Goal: Transaction & Acquisition: Purchase product/service

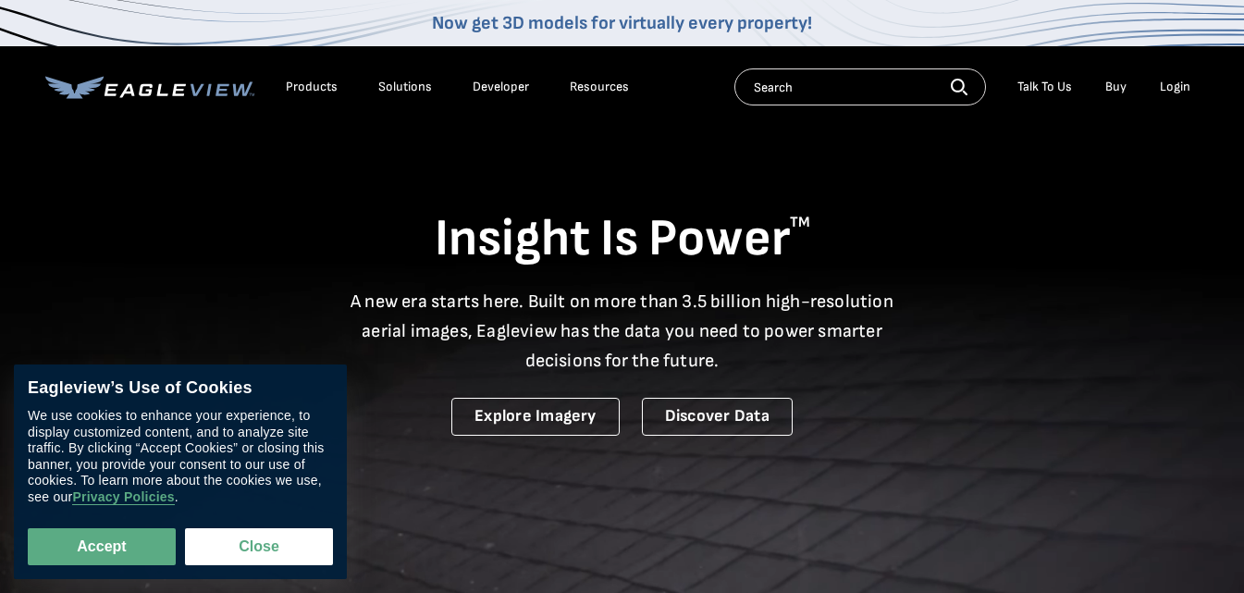
click at [106, 525] on div "Accept Close" at bounding box center [180, 535] width 305 height 60
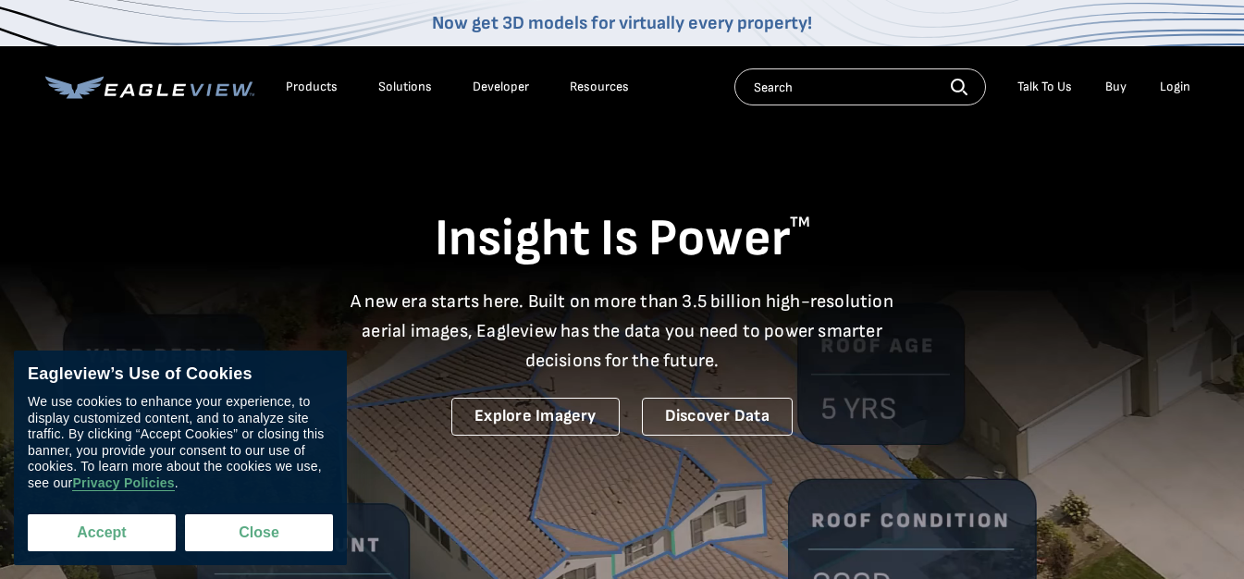
click at [106, 538] on button "Accept" at bounding box center [102, 532] width 148 height 37
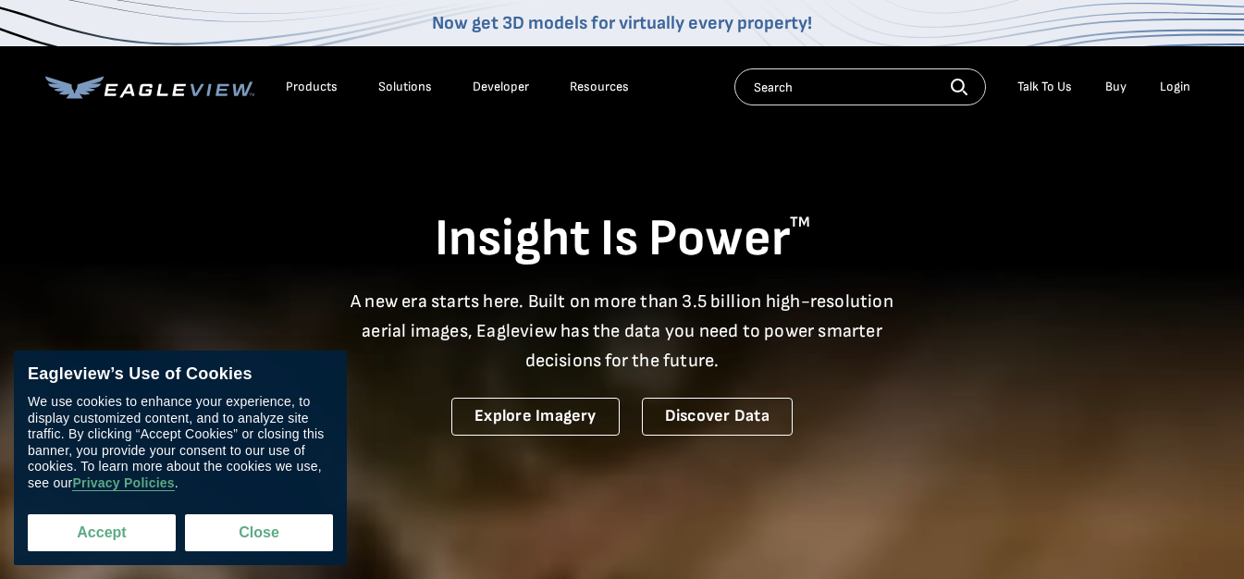
checkbox input "true"
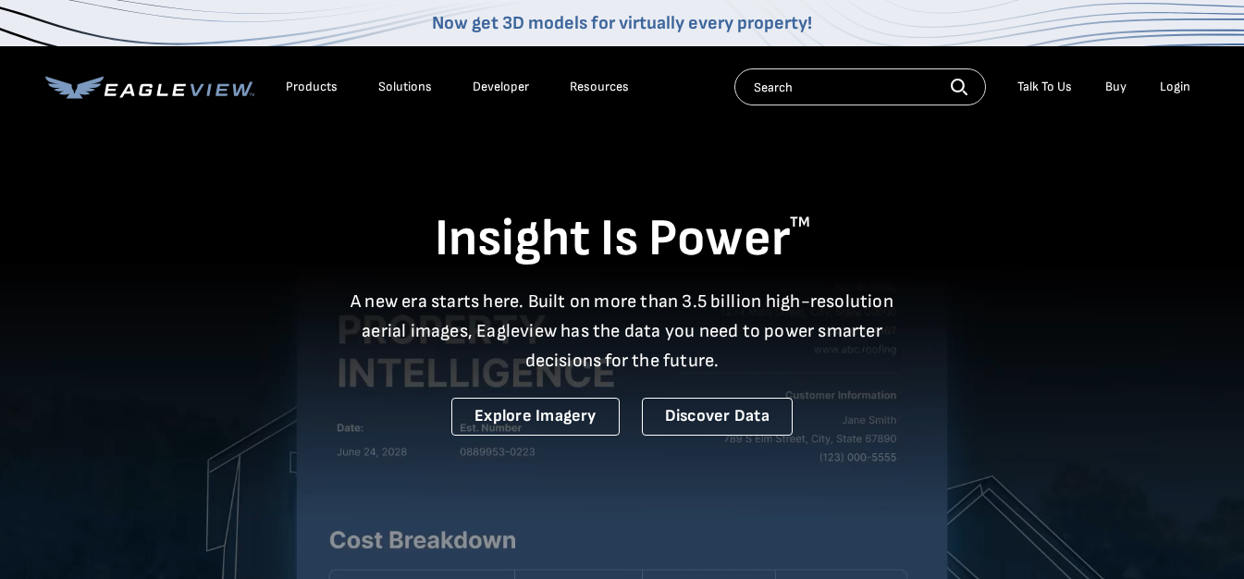
click at [410, 84] on div "Solutions" at bounding box center [405, 87] width 54 height 17
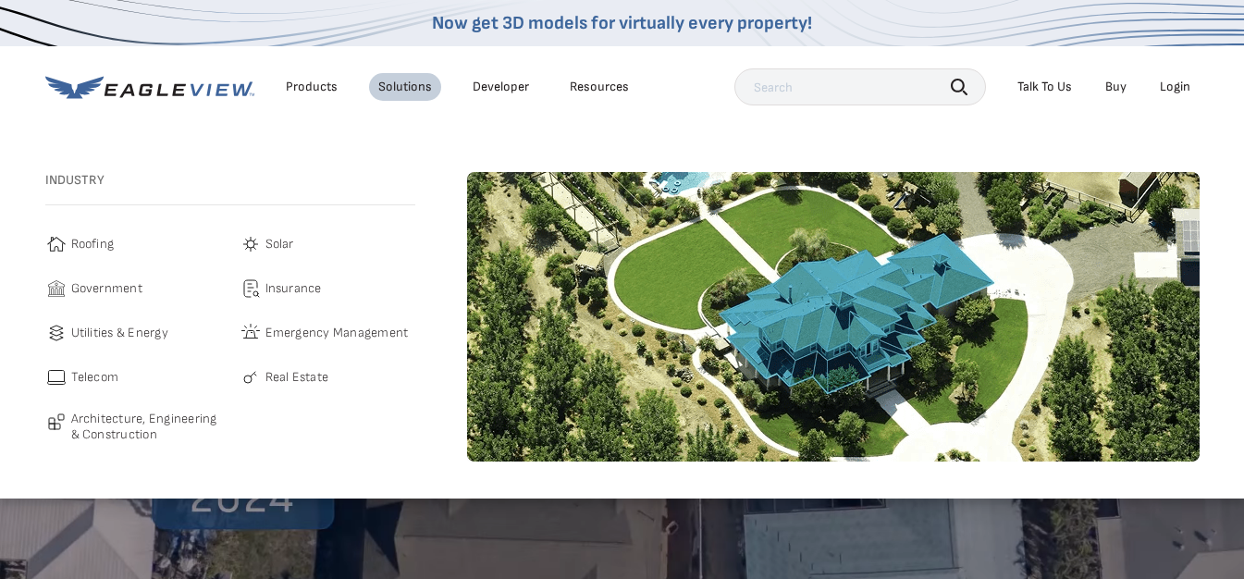
click at [91, 241] on span "Roofing" at bounding box center [92, 244] width 43 height 22
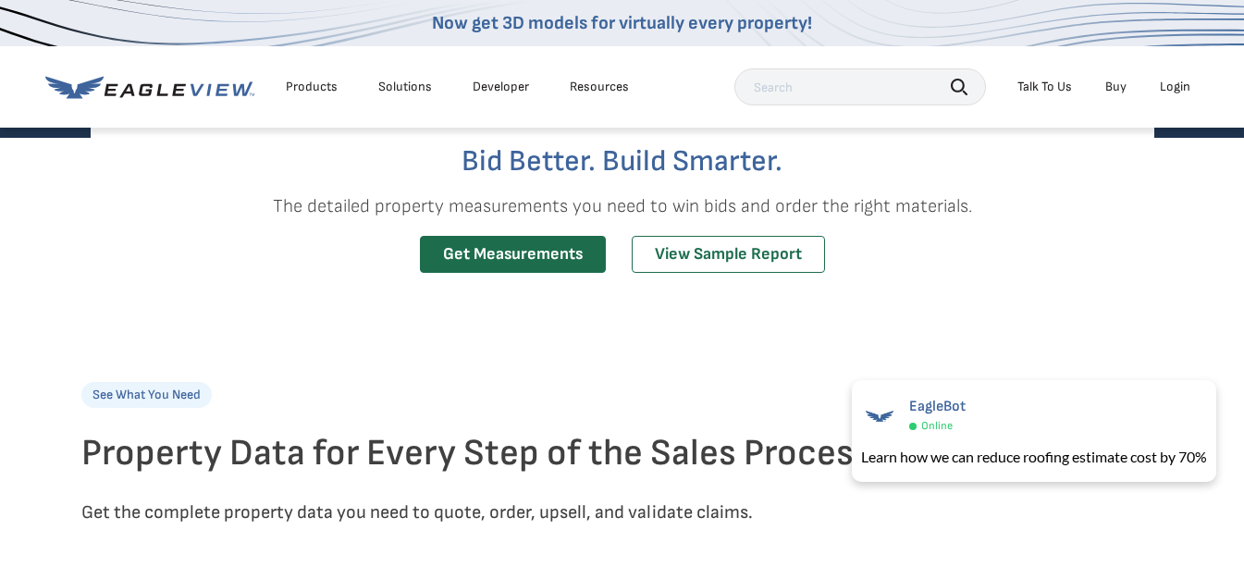
scroll to position [277, 0]
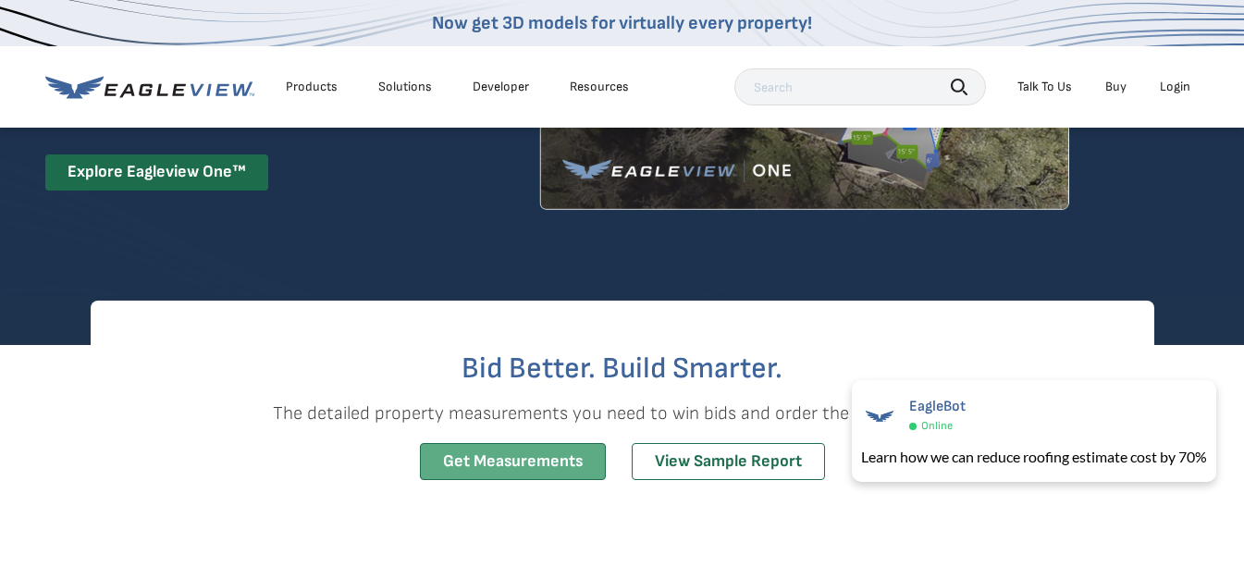
click at [503, 471] on link "Get Measurements" at bounding box center [513, 462] width 186 height 38
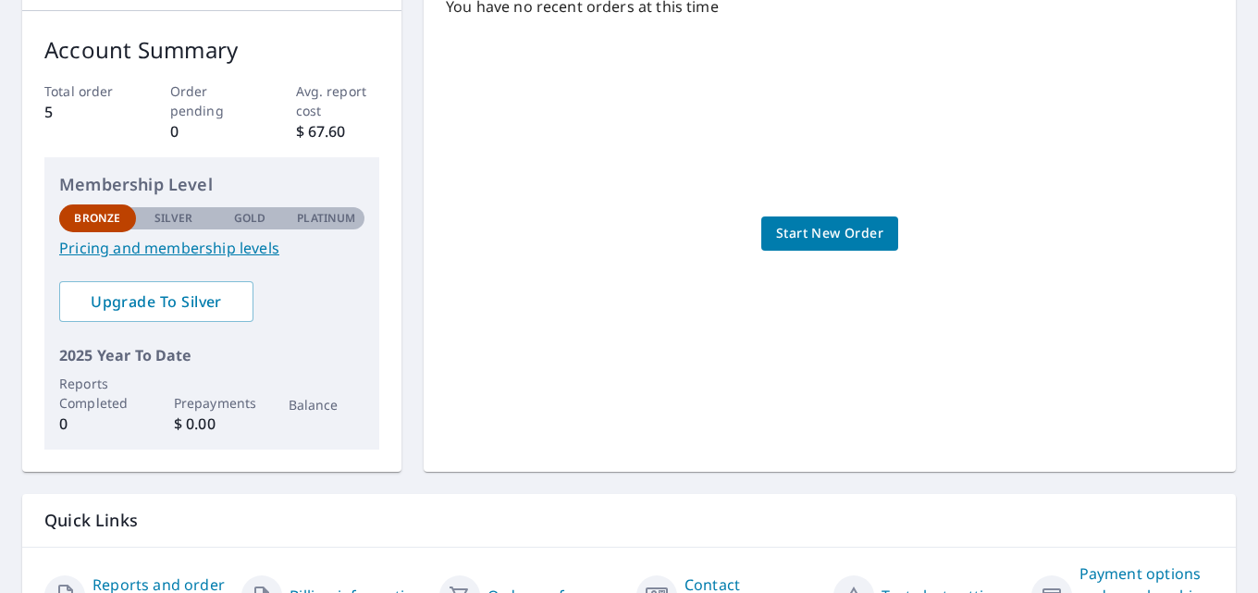
scroll to position [277, 0]
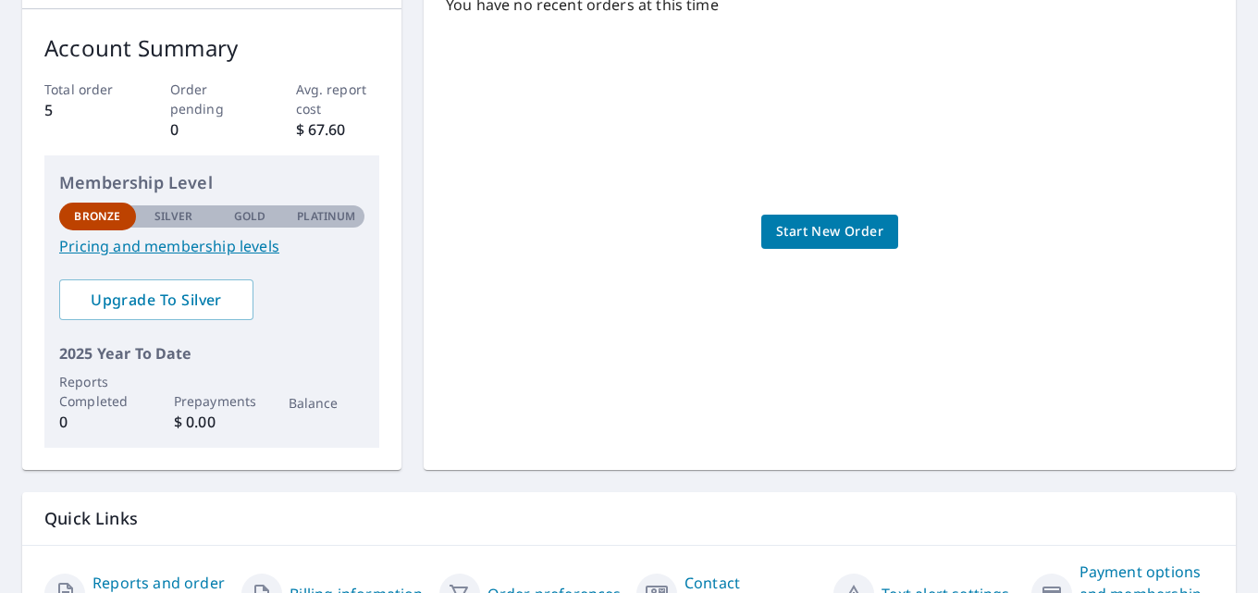
click at [827, 229] on span "Start New Order" at bounding box center [829, 231] width 107 height 23
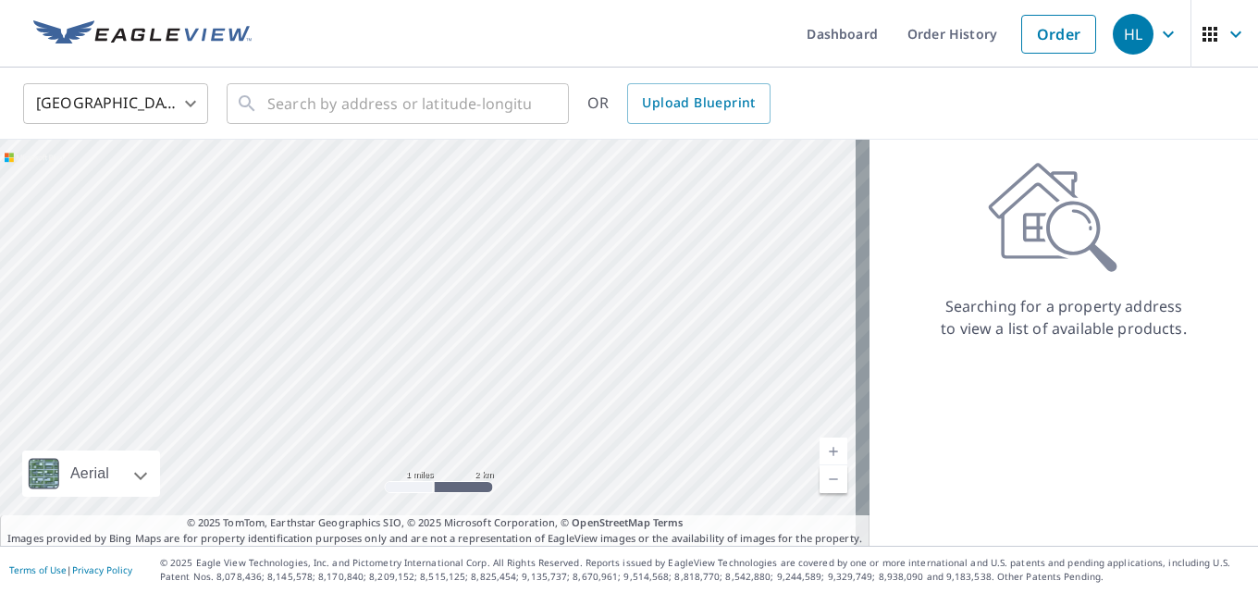
drag, startPoint x: 732, startPoint y: 363, endPoint x: 320, endPoint y: 301, distance: 416.9
click at [320, 301] on div at bounding box center [434, 343] width 869 height 406
drag, startPoint x: 524, startPoint y: 359, endPoint x: 512, endPoint y: 286, distance: 74.0
click at [512, 286] on div at bounding box center [434, 343] width 869 height 406
drag, startPoint x: 274, startPoint y: 412, endPoint x: 323, endPoint y: 335, distance: 91.1
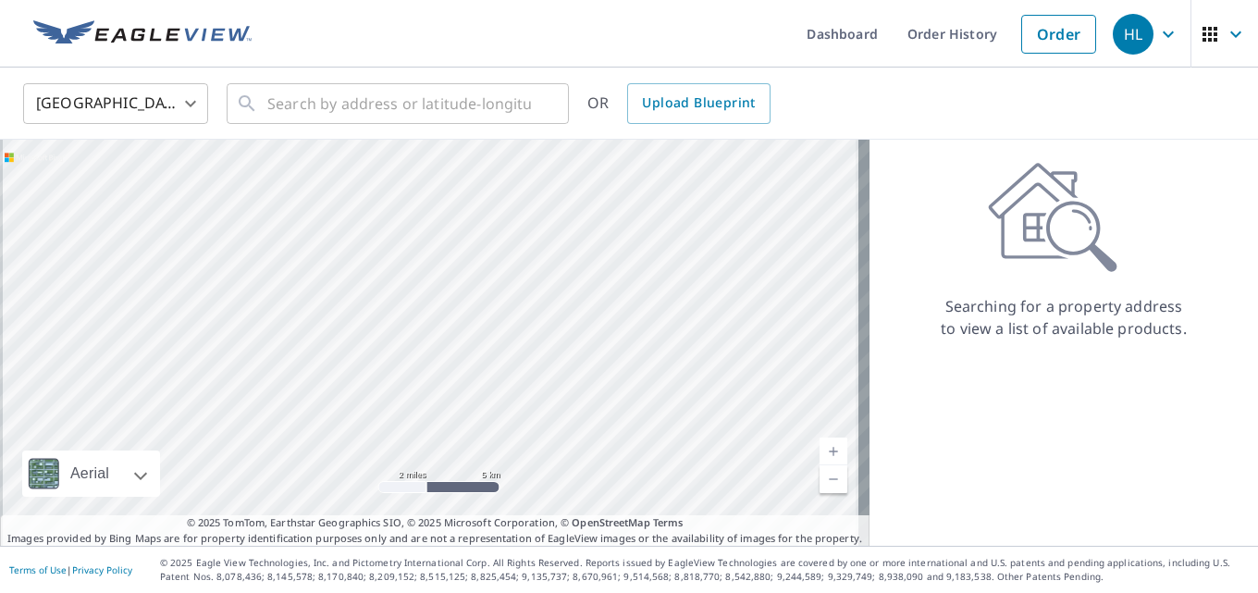
click at [323, 335] on div at bounding box center [434, 343] width 869 height 406
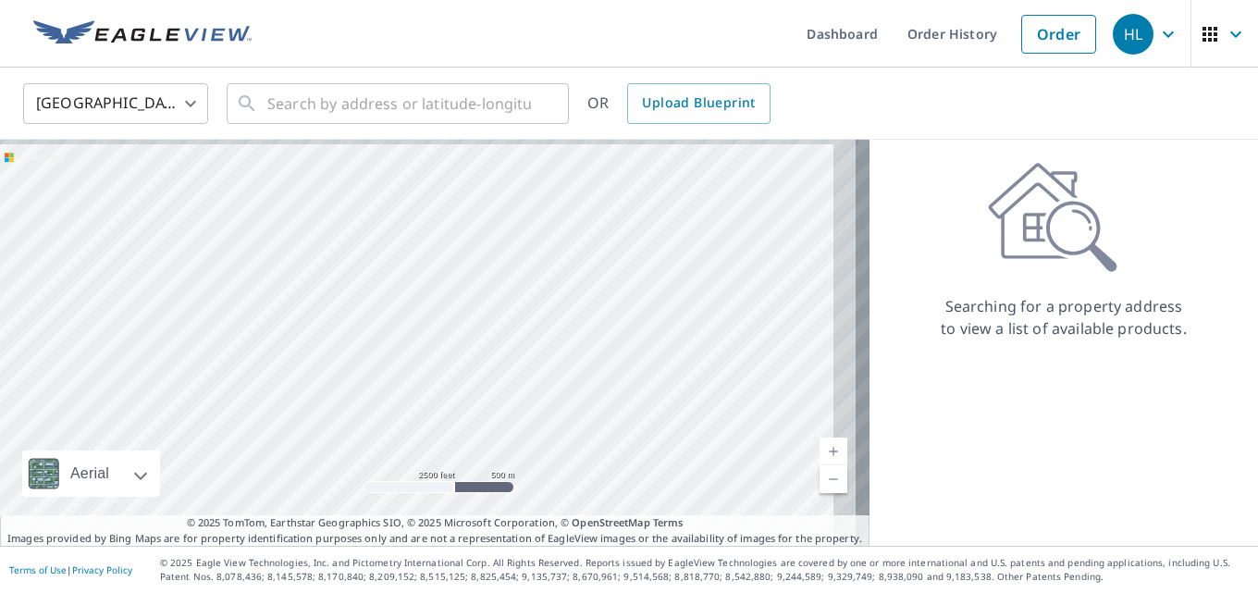
drag, startPoint x: 567, startPoint y: 200, endPoint x: 362, endPoint y: 449, distance: 323.2
click at [368, 455] on div at bounding box center [434, 343] width 869 height 406
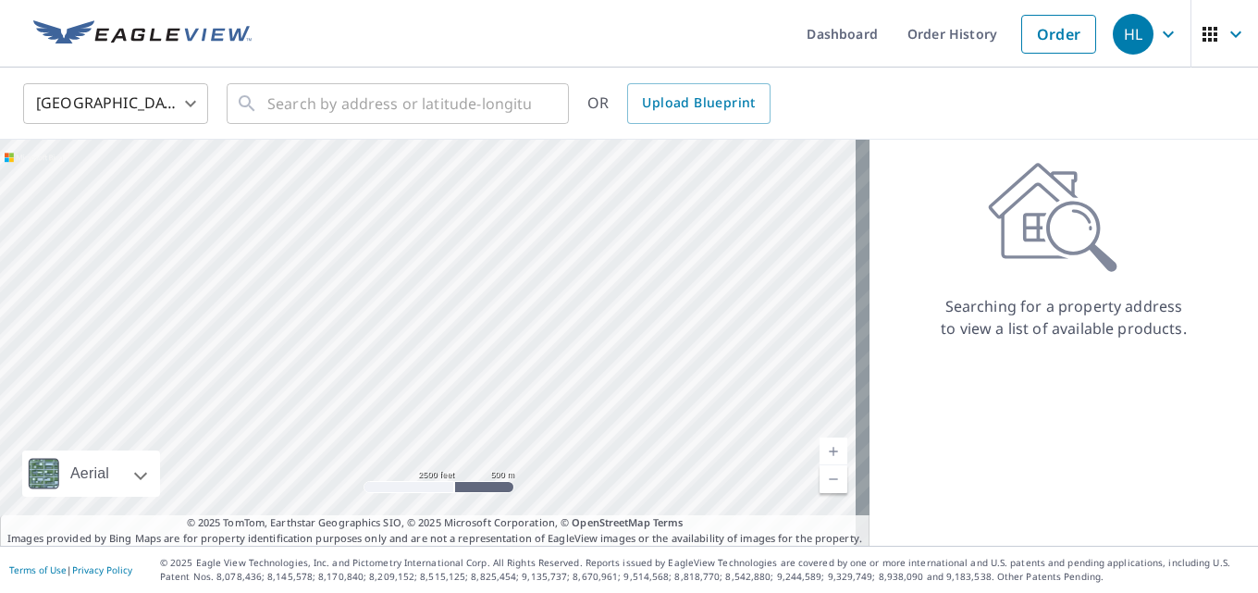
drag, startPoint x: 593, startPoint y: 284, endPoint x: 637, endPoint y: 32, distance: 255.4
click at [644, 0] on html "HL HL Dashboard Order History Order HL United States US ​ ​ OR Upload Blueprint…" at bounding box center [629, 296] width 1258 height 593
drag, startPoint x: 468, startPoint y: 346, endPoint x: 367, endPoint y: 244, distance: 143.2
click at [367, 244] on div at bounding box center [434, 343] width 869 height 406
drag, startPoint x: 677, startPoint y: 358, endPoint x: 883, endPoint y: 246, distance: 234.6
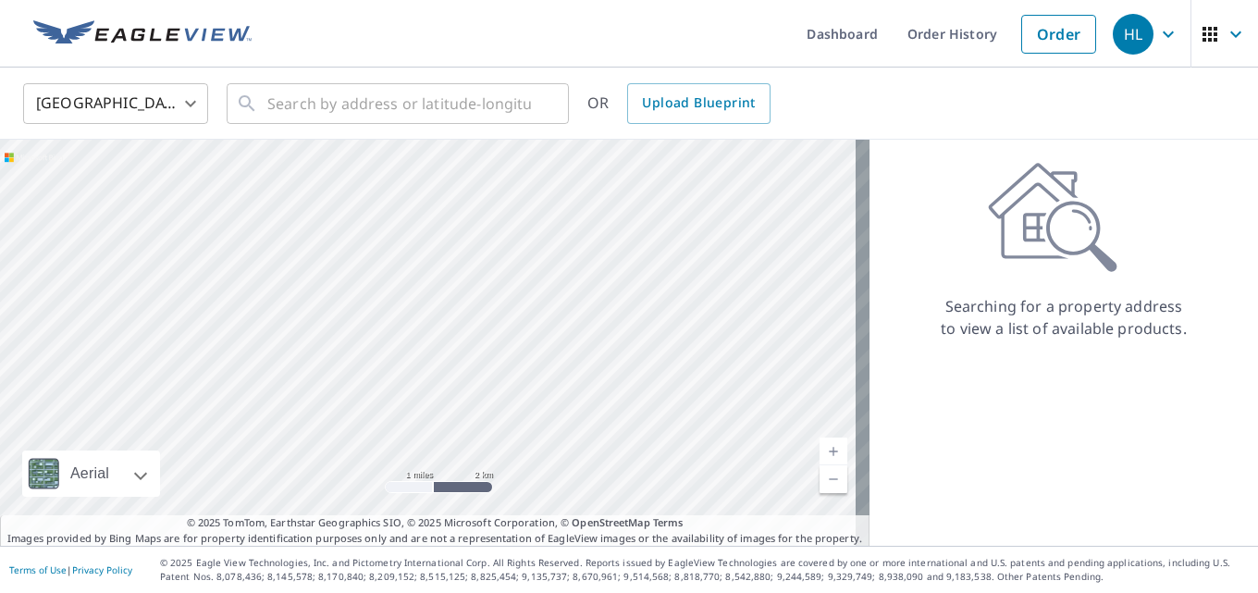
click at [883, 246] on div "Aerial Road A standard road map Aerial A detailed look from above Labels Labels…" at bounding box center [629, 343] width 1258 height 406
drag, startPoint x: 573, startPoint y: 377, endPoint x: 809, endPoint y: 235, distance: 275.5
click at [809, 235] on div at bounding box center [434, 343] width 869 height 406
drag, startPoint x: 327, startPoint y: 323, endPoint x: 420, endPoint y: 303, distance: 94.5
click at [420, 303] on div at bounding box center [434, 343] width 869 height 406
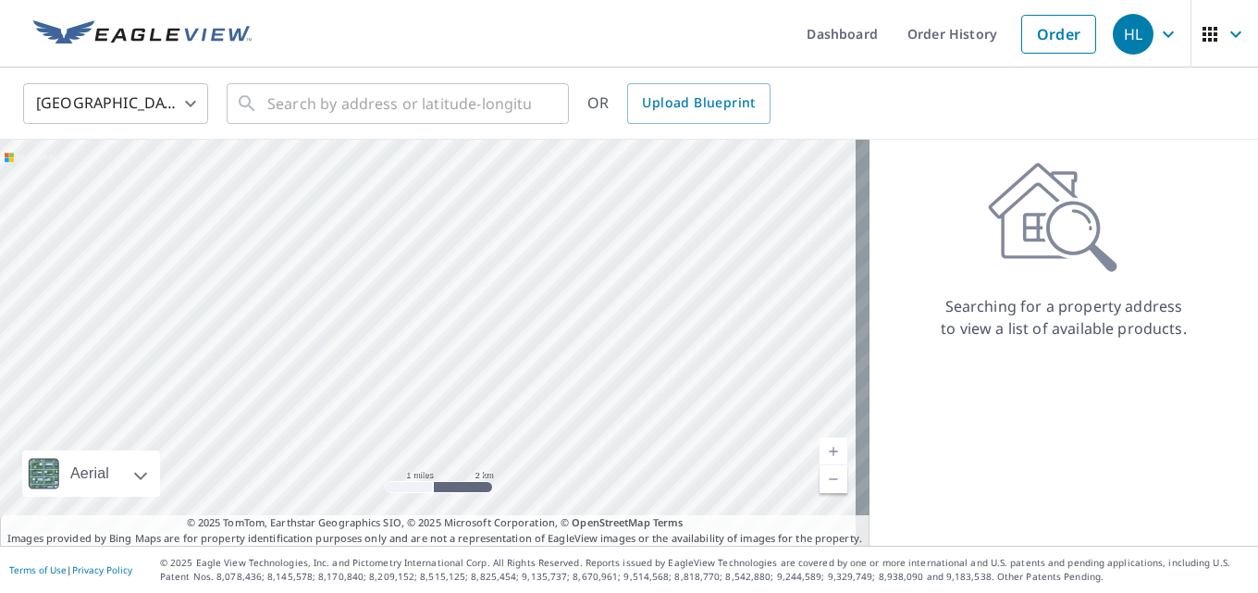
drag, startPoint x: 346, startPoint y: 353, endPoint x: 417, endPoint y: 419, distance: 96.9
click at [417, 419] on div at bounding box center [434, 343] width 869 height 406
drag, startPoint x: 243, startPoint y: 299, endPoint x: 219, endPoint y: 281, distance: 29.8
click at [203, 283] on div at bounding box center [434, 343] width 869 height 406
drag, startPoint x: 534, startPoint y: 358, endPoint x: 458, endPoint y: 404, distance: 88.8
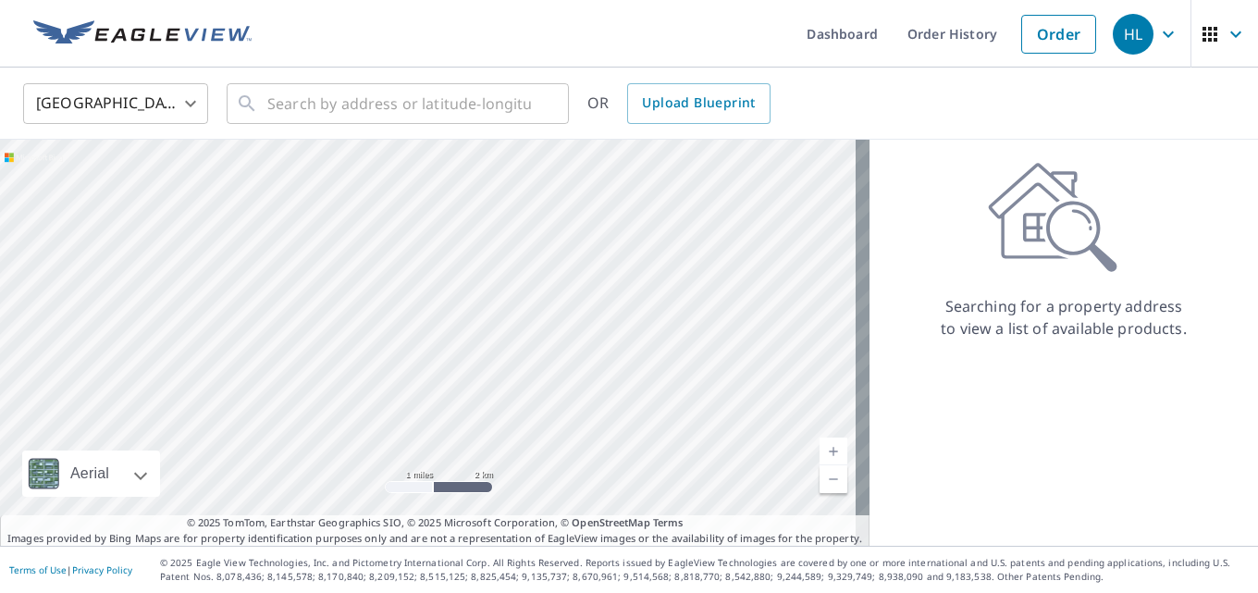
click at [458, 404] on div at bounding box center [434, 343] width 869 height 406
drag, startPoint x: 518, startPoint y: 326, endPoint x: 485, endPoint y: 430, distance: 108.8
click at [485, 430] on div at bounding box center [434, 343] width 869 height 406
drag, startPoint x: 591, startPoint y: 338, endPoint x: 638, endPoint y: 611, distance: 276.9
click at [638, 592] on html "HL HL Dashboard Order History Order HL United States US ​ ​ OR Upload Blueprint…" at bounding box center [629, 296] width 1258 height 593
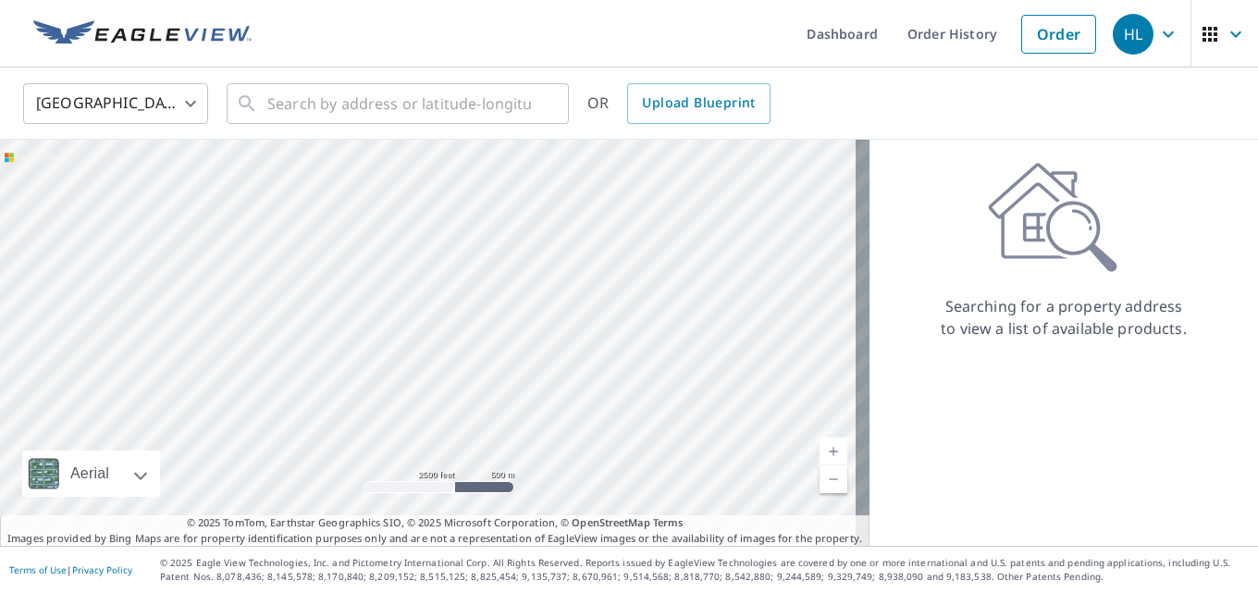
drag, startPoint x: 549, startPoint y: 350, endPoint x: 559, endPoint y: 409, distance: 59.9
click at [559, 409] on div at bounding box center [434, 343] width 869 height 406
drag, startPoint x: 499, startPoint y: 336, endPoint x: 466, endPoint y: 412, distance: 83.7
click at [466, 412] on div at bounding box center [434, 343] width 869 height 406
drag, startPoint x: 515, startPoint y: 335, endPoint x: 443, endPoint y: 384, distance: 87.2
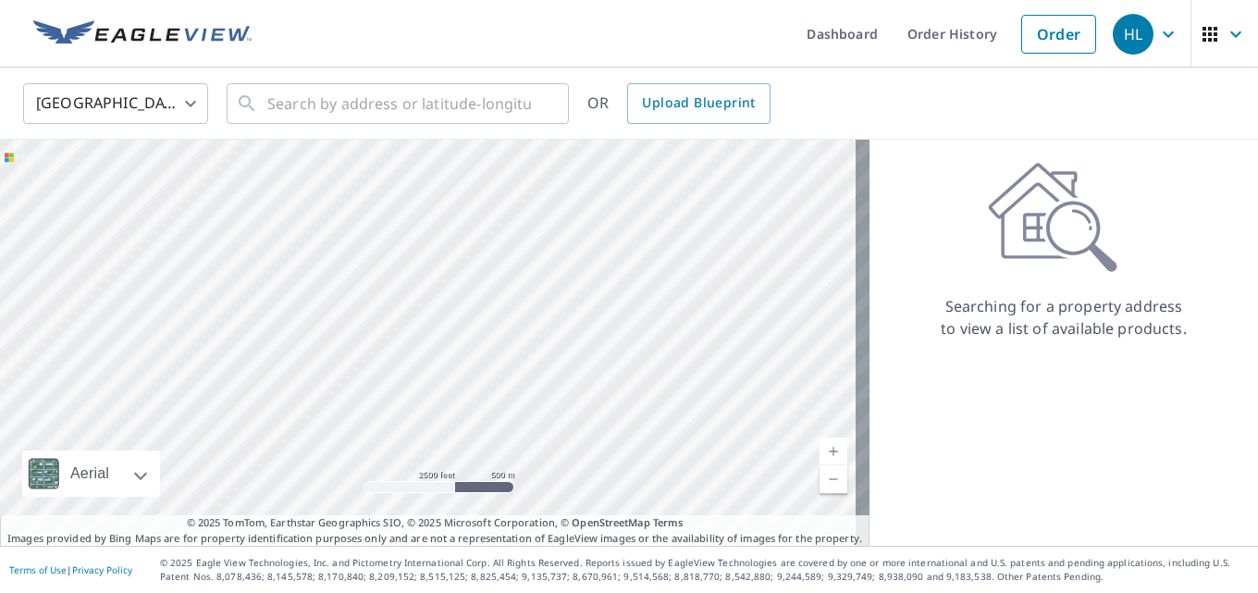
click at [445, 386] on div at bounding box center [434, 343] width 869 height 406
drag, startPoint x: 479, startPoint y: 313, endPoint x: 522, endPoint y: 316, distance: 42.7
click at [522, 316] on div at bounding box center [434, 343] width 869 height 406
drag, startPoint x: 533, startPoint y: 296, endPoint x: 369, endPoint y: 338, distance: 168.9
click at [369, 338] on div at bounding box center [434, 343] width 869 height 406
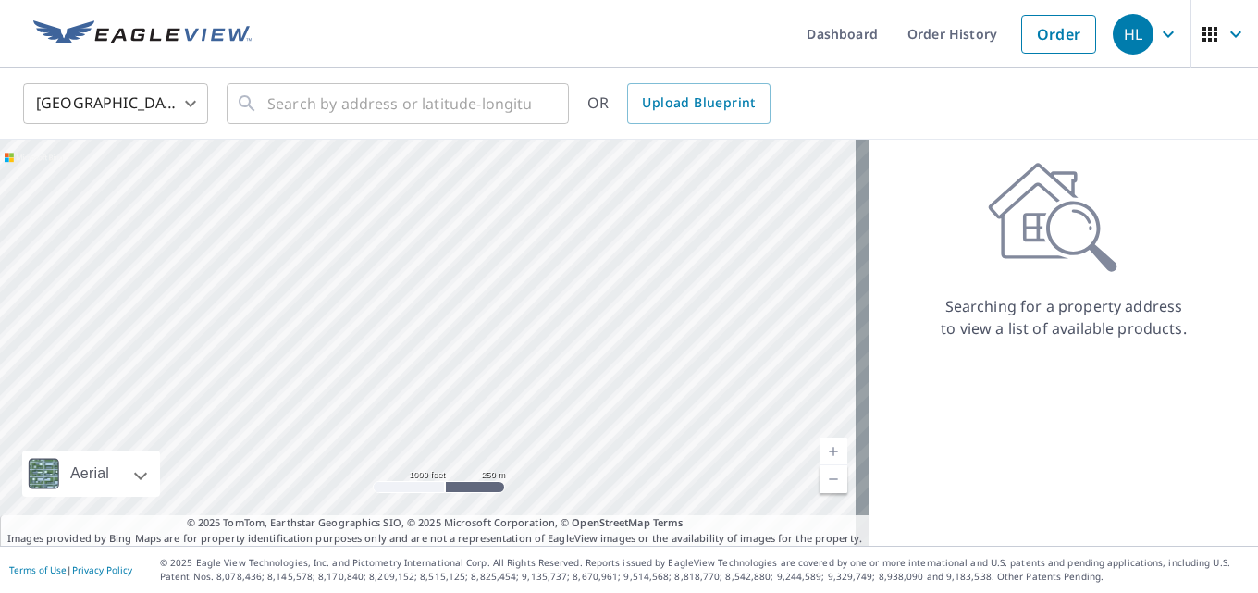
drag, startPoint x: 464, startPoint y: 288, endPoint x: 388, endPoint y: 337, distance: 90.3
click at [388, 337] on div at bounding box center [434, 343] width 869 height 406
drag, startPoint x: 747, startPoint y: 226, endPoint x: 527, endPoint y: 360, distance: 257.7
click at [529, 367] on div at bounding box center [434, 343] width 869 height 406
drag, startPoint x: 527, startPoint y: 264, endPoint x: 476, endPoint y: 356, distance: 104.7
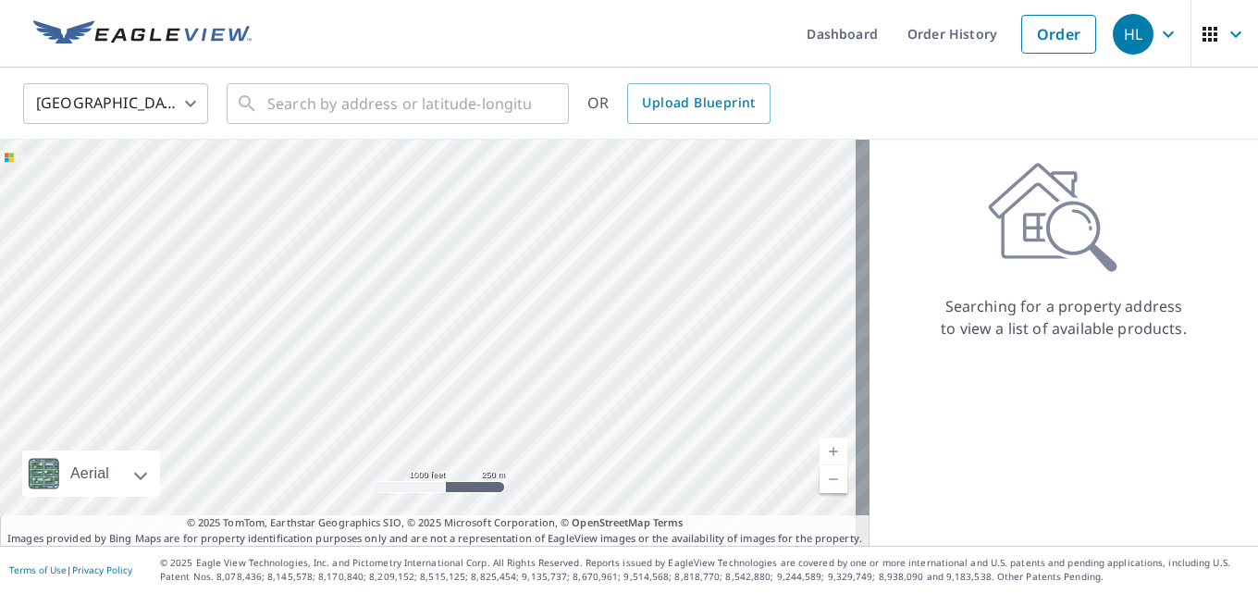
click at [476, 356] on div at bounding box center [434, 343] width 869 height 406
drag, startPoint x: 533, startPoint y: 282, endPoint x: 415, endPoint y: 365, distance: 143.9
click at [415, 365] on div at bounding box center [434, 343] width 869 height 406
drag, startPoint x: 773, startPoint y: 154, endPoint x: 1074, endPoint y: -57, distance: 367.1
click at [1074, 0] on html "HL HL Dashboard Order History Order HL United States US ​ ​ OR Upload Blueprint…" at bounding box center [629, 296] width 1258 height 593
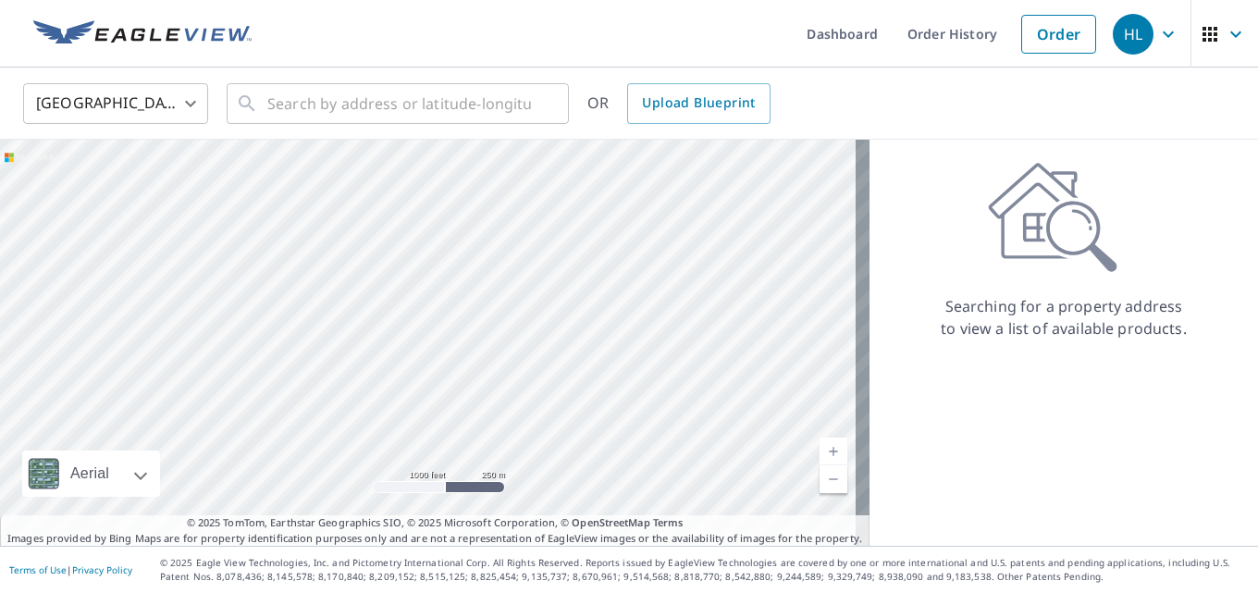
click at [680, 241] on div at bounding box center [434, 343] width 869 height 406
drag, startPoint x: 624, startPoint y: 275, endPoint x: 890, endPoint y: 144, distance: 295.7
click at [890, 144] on div "Aerial Road A standard road map Aerial A detailed look from above Labels Labels…" at bounding box center [629, 343] width 1258 height 406
drag, startPoint x: 872, startPoint y: 189, endPoint x: 894, endPoint y: 160, distance: 36.3
click at [893, 161] on div "Aerial Road A standard road map Aerial A detailed look from above Labels Labels…" at bounding box center [629, 343] width 1258 height 406
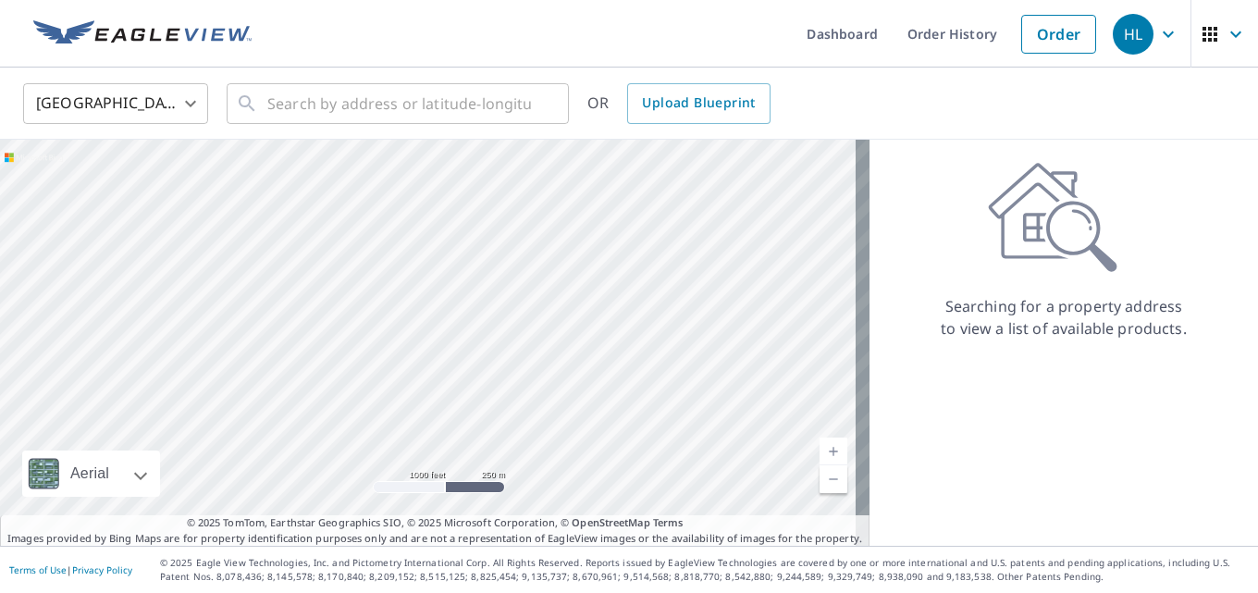
drag, startPoint x: 683, startPoint y: 262, endPoint x: 793, endPoint y: 200, distance: 126.3
click at [786, 206] on div at bounding box center [434, 343] width 869 height 406
drag, startPoint x: 849, startPoint y: 120, endPoint x: 928, endPoint y: 44, distance: 109.9
click at [935, 44] on div "Dashboard Order History Order HL United States US ​ ​ OR Upload Blueprint Aeria…" at bounding box center [629, 296] width 1258 height 593
drag, startPoint x: 405, startPoint y: 352, endPoint x: 1029, endPoint y: 76, distance: 682.7
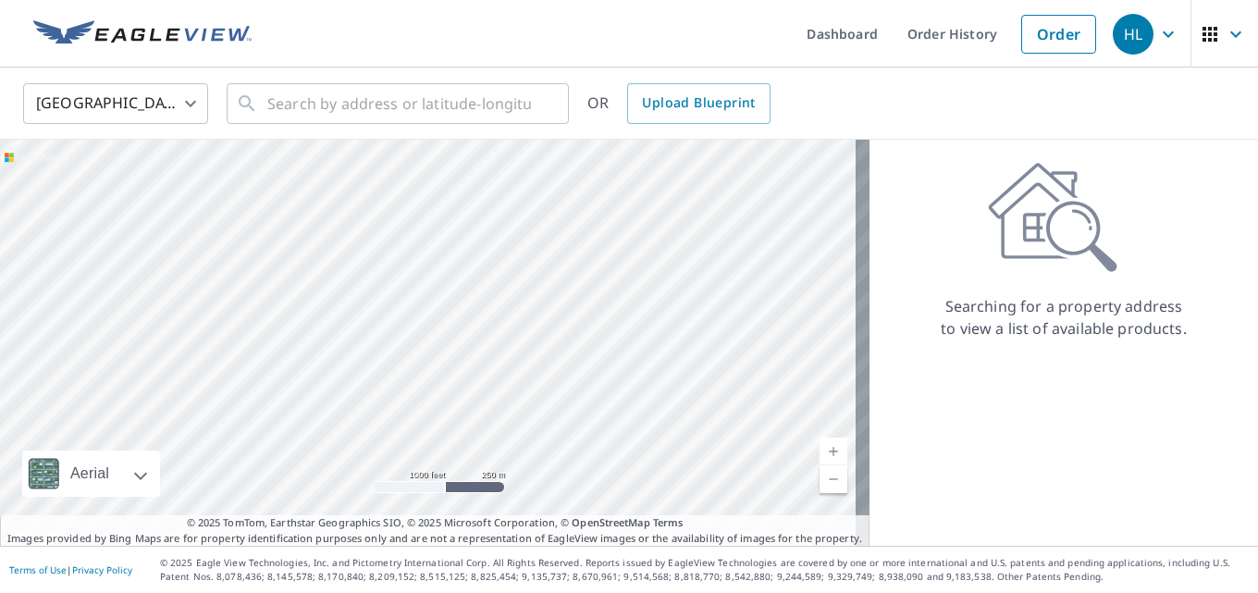
click at [1029, 76] on div "United States US ​ ​ OR Upload Blueprint Aerial Road A standard road map Aerial…" at bounding box center [629, 307] width 1258 height 478
drag, startPoint x: 707, startPoint y: 261, endPoint x: 603, endPoint y: 346, distance: 134.8
click at [606, 347] on div at bounding box center [434, 343] width 869 height 406
drag
click at [821, 262] on div at bounding box center [434, 343] width 869 height 406
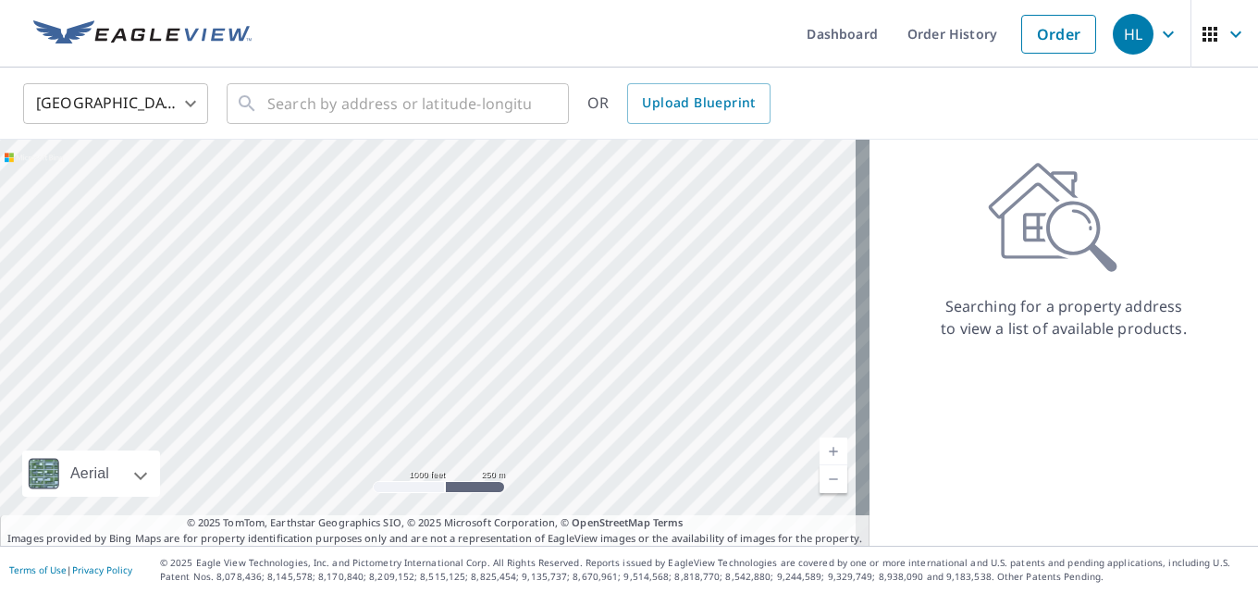
click at [691, 309] on div at bounding box center [434, 343] width 869 height 406
click at [686, 298] on div at bounding box center [434, 343] width 869 height 406
click at [709, 187] on div at bounding box center [434, 343] width 869 height 406
click at [720, 185] on div at bounding box center [434, 343] width 869 height 406
click at [682, 218] on div at bounding box center [434, 343] width 869 height 406
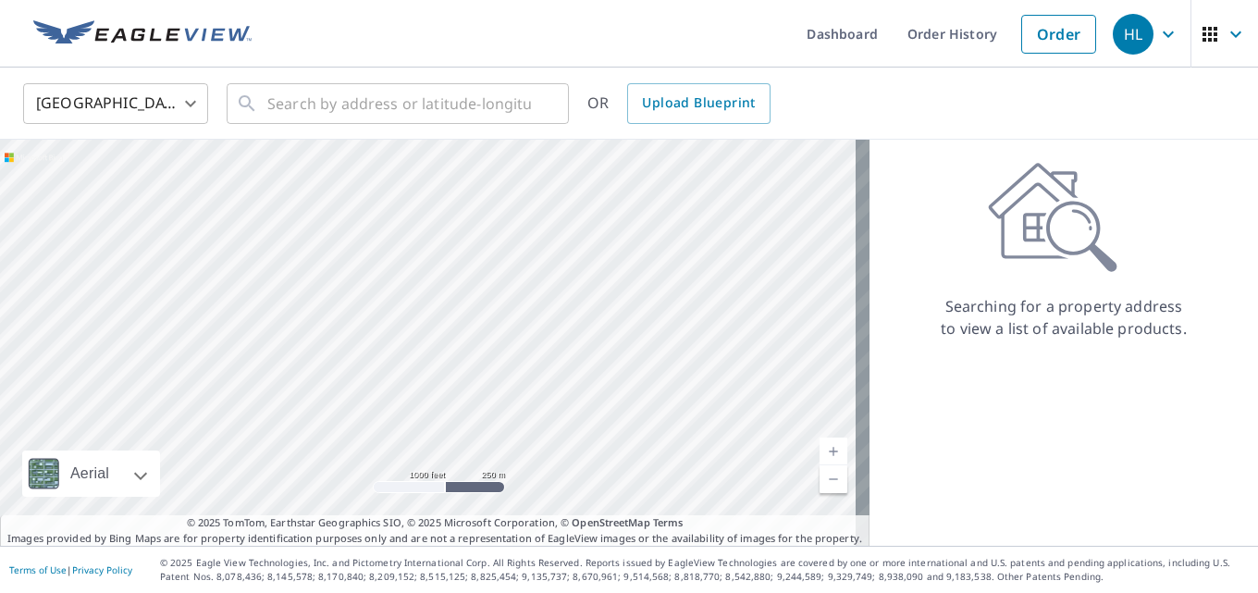
click at [653, 279] on div at bounding box center [434, 343] width 869 height 406
click at [650, 217] on div at bounding box center [434, 343] width 869 height 406
click at [616, 228] on div at bounding box center [434, 343] width 869 height 406
click at [555, 155] on div at bounding box center [434, 343] width 869 height 406
click at [586, 163] on div at bounding box center [434, 343] width 869 height 406
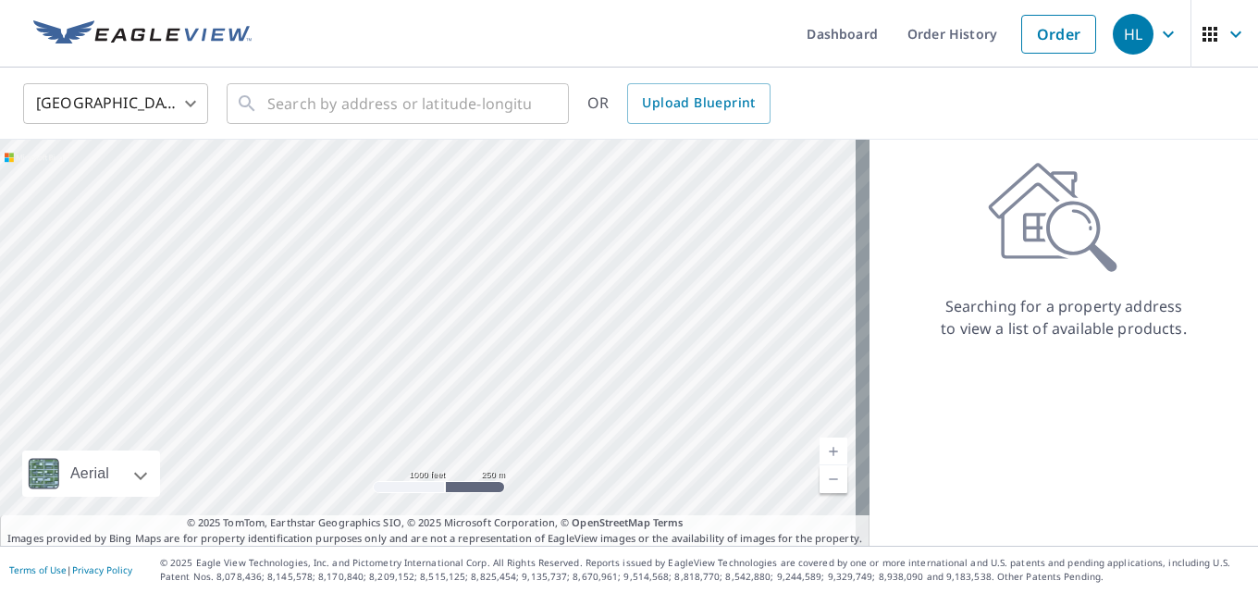
click at [498, 252] on div at bounding box center [434, 343] width 869 height 406
click at [518, 346] on div at bounding box center [434, 343] width 869 height 406
click at [569, 312] on div at bounding box center [434, 343] width 869 height 406
click at [485, 421] on div at bounding box center [434, 343] width 869 height 406
click at [551, 367] on div at bounding box center [434, 343] width 869 height 406
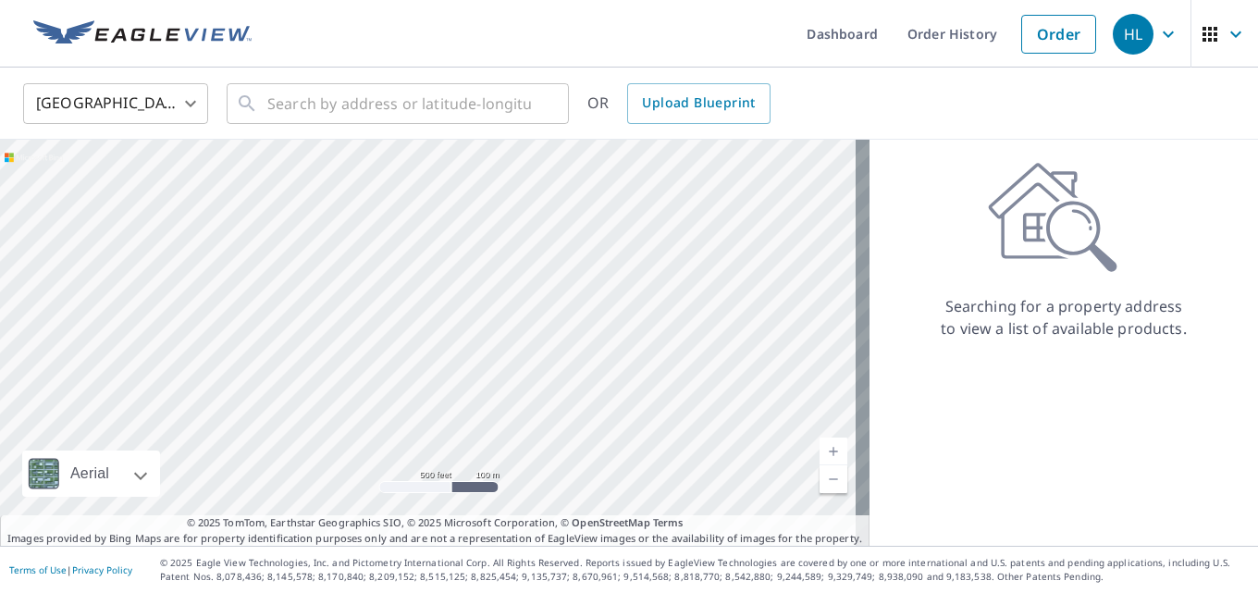
click at [613, 399] on div at bounding box center [434, 343] width 869 height 406
click at [556, 420] on div at bounding box center [434, 343] width 869 height 406
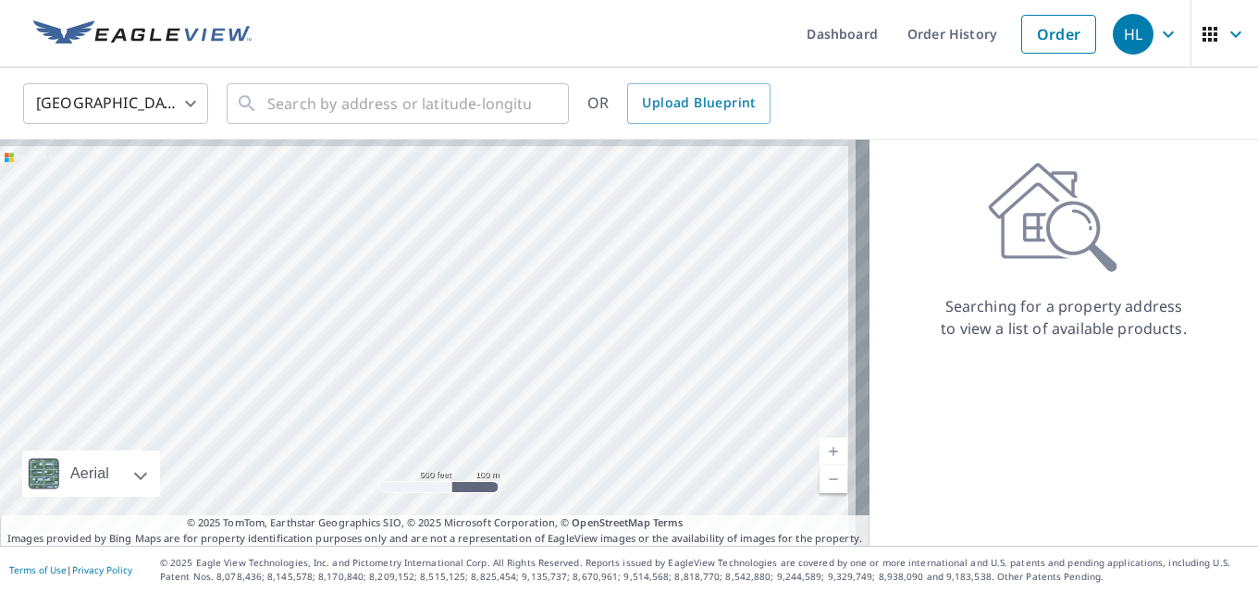
click at [593, 406] on div at bounding box center [434, 343] width 869 height 406
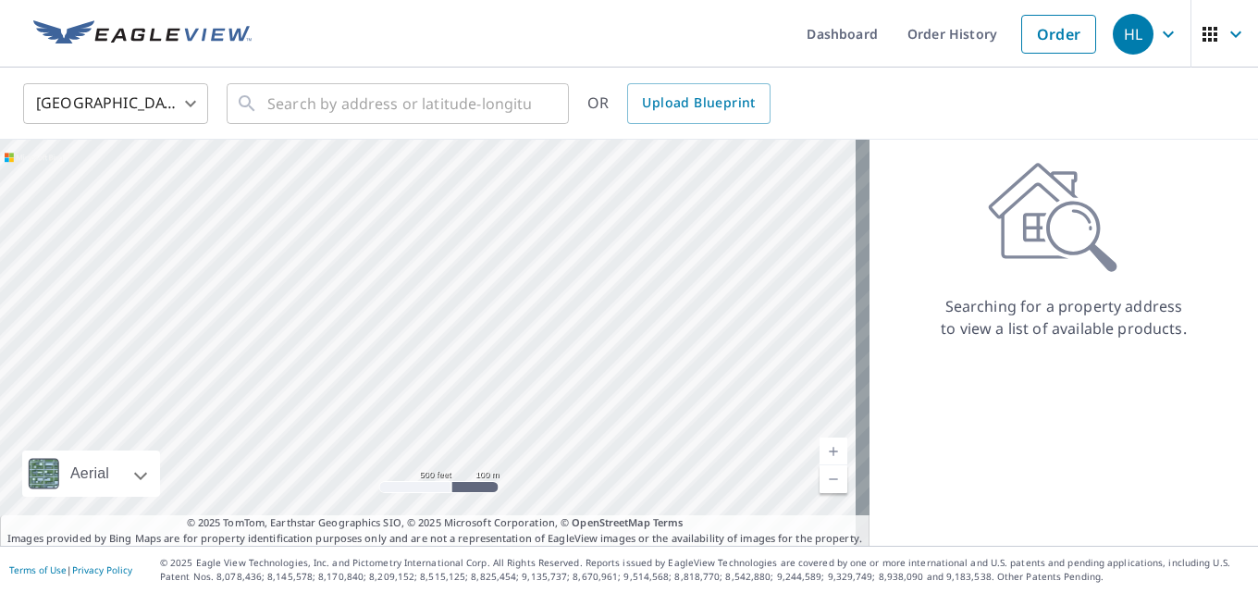
click at [592, 342] on div at bounding box center [434, 343] width 869 height 406
click at [495, 433] on div at bounding box center [434, 343] width 869 height 406
click at [536, 264] on div at bounding box center [434, 343] width 869 height 406
click at [566, 487] on div at bounding box center [434, 343] width 869 height 406
click at [576, 430] on div at bounding box center [434, 343] width 869 height 406
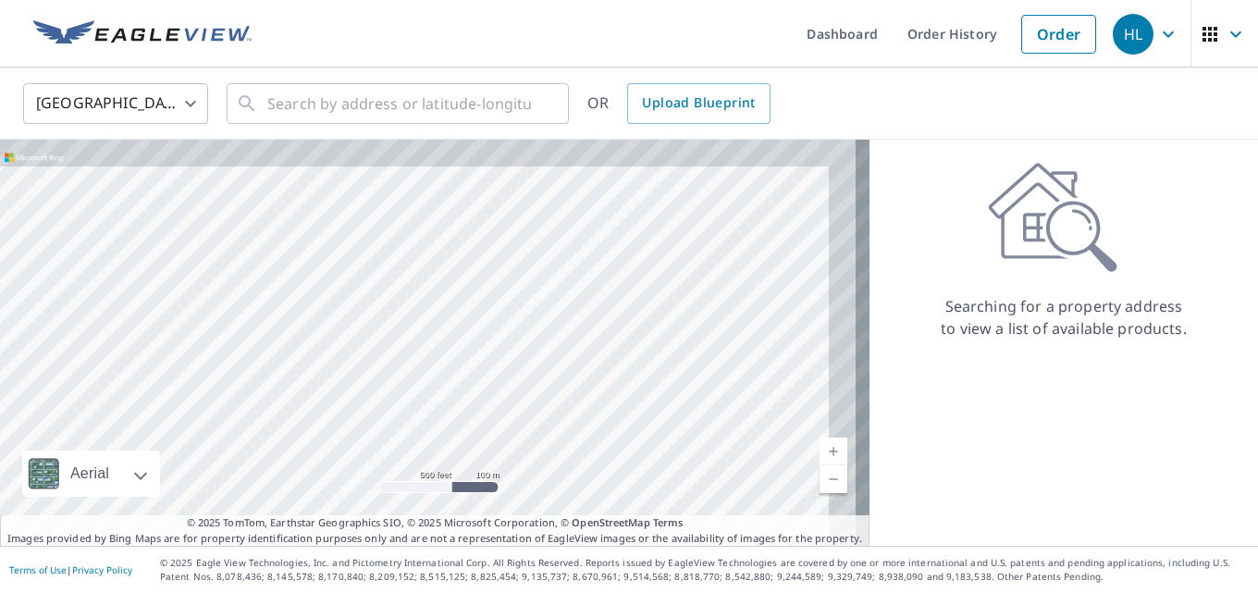
click at [547, 445] on div at bounding box center [434, 343] width 869 height 406
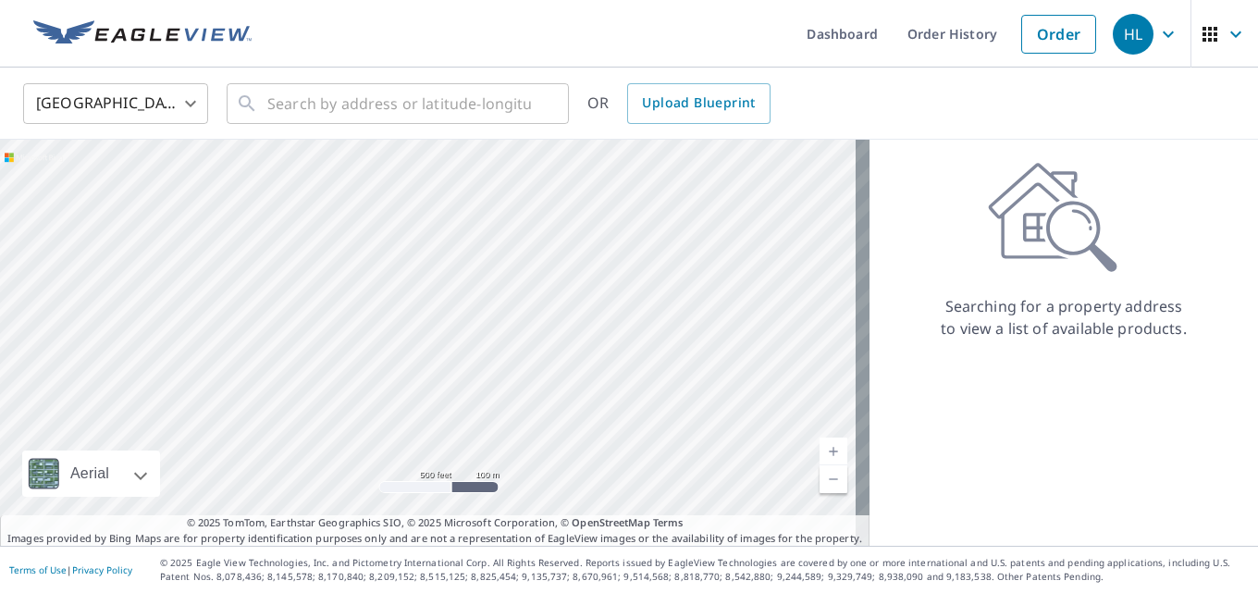
click at [557, 444] on div at bounding box center [434, 343] width 869 height 406
click at [555, 472] on div at bounding box center [434, 343] width 869 height 406
click at [532, 496] on div at bounding box center [434, 343] width 869 height 406
click at [411, 504] on div "Aerial Road A standard road map Aerial A detailed look from above Labels Labels…" at bounding box center [434, 343] width 869 height 406
click at [511, 402] on div at bounding box center [434, 343] width 869 height 406
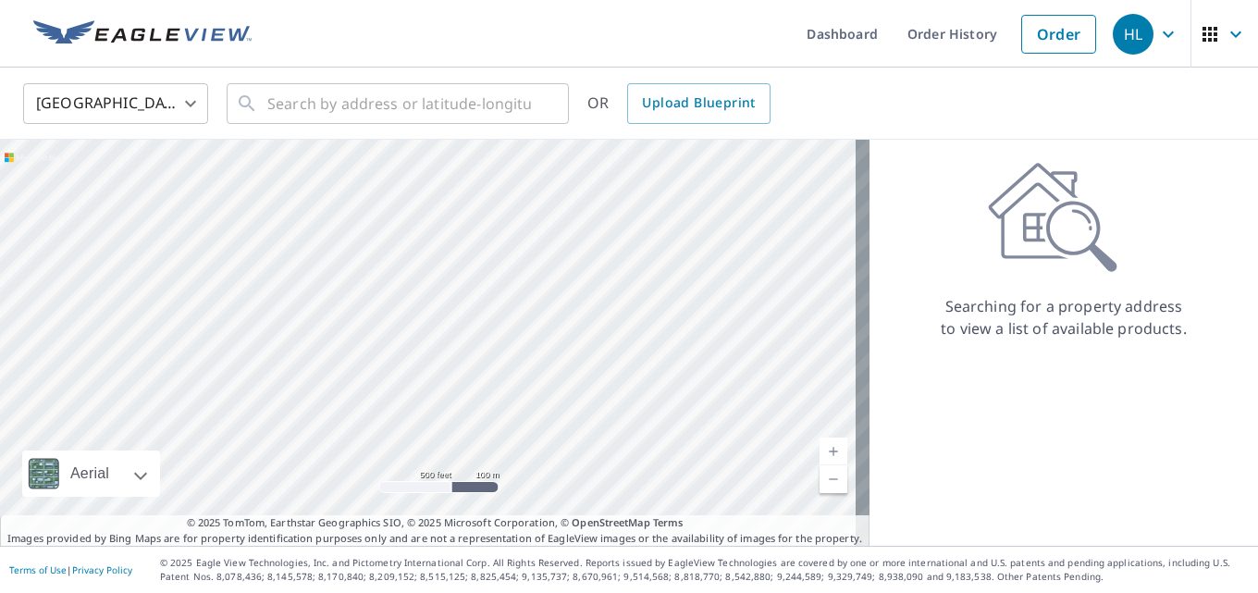
click at [427, 512] on div "Aerial Road A standard road map Aerial A detailed look from above Labels Labels…" at bounding box center [434, 343] width 869 height 406
click at [521, 387] on div at bounding box center [434, 343] width 869 height 406
click at [473, 461] on div at bounding box center [434, 343] width 869 height 406
click at [576, 382] on div at bounding box center [434, 343] width 869 height 406
click at [435, 440] on div at bounding box center [434, 343] width 869 height 406
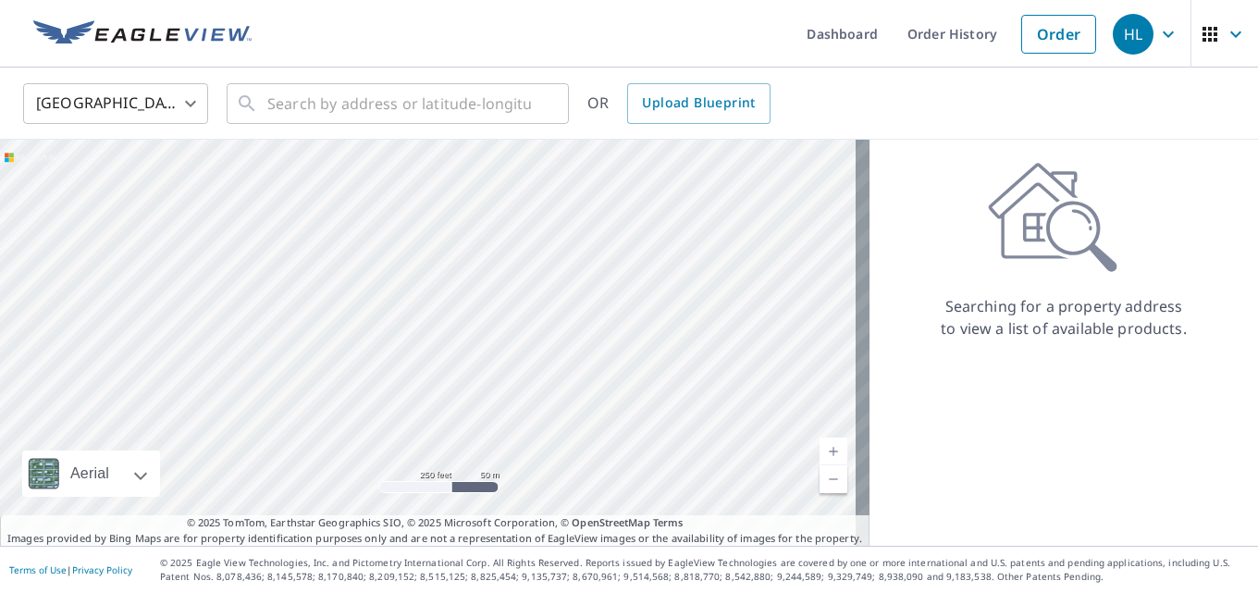
click at [474, 412] on div at bounding box center [434, 343] width 869 height 406
click at [655, 412] on div at bounding box center [434, 343] width 869 height 406
click at [1092, 367] on div "Searching for a property address to view a list of available products." at bounding box center [1063, 343] width 388 height 406
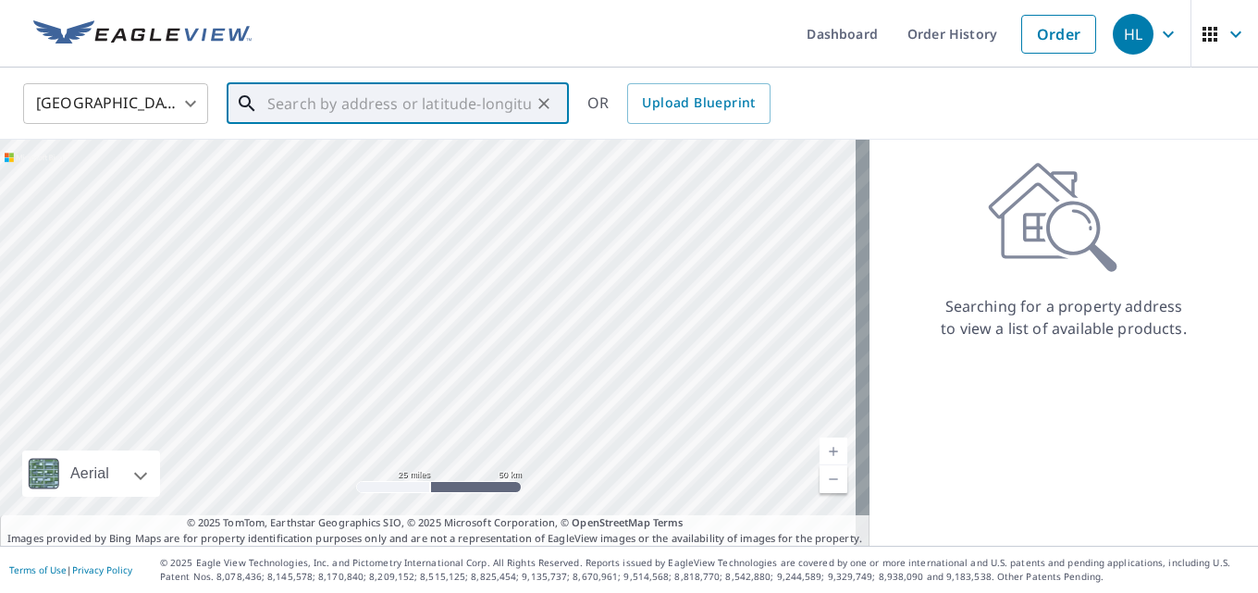
click at [269, 105] on input "text" at bounding box center [399, 104] width 264 height 52
click at [1224, 33] on icon "button" at bounding box center [1235, 34] width 22 height 22
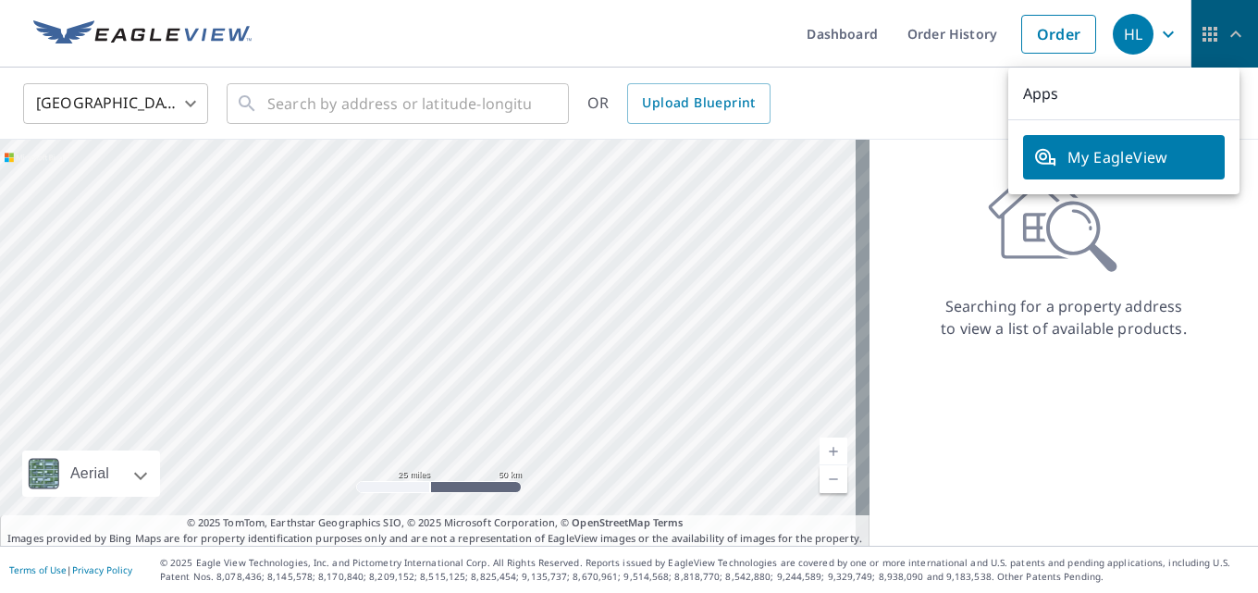
click at [1224, 33] on icon "button" at bounding box center [1235, 34] width 22 height 22
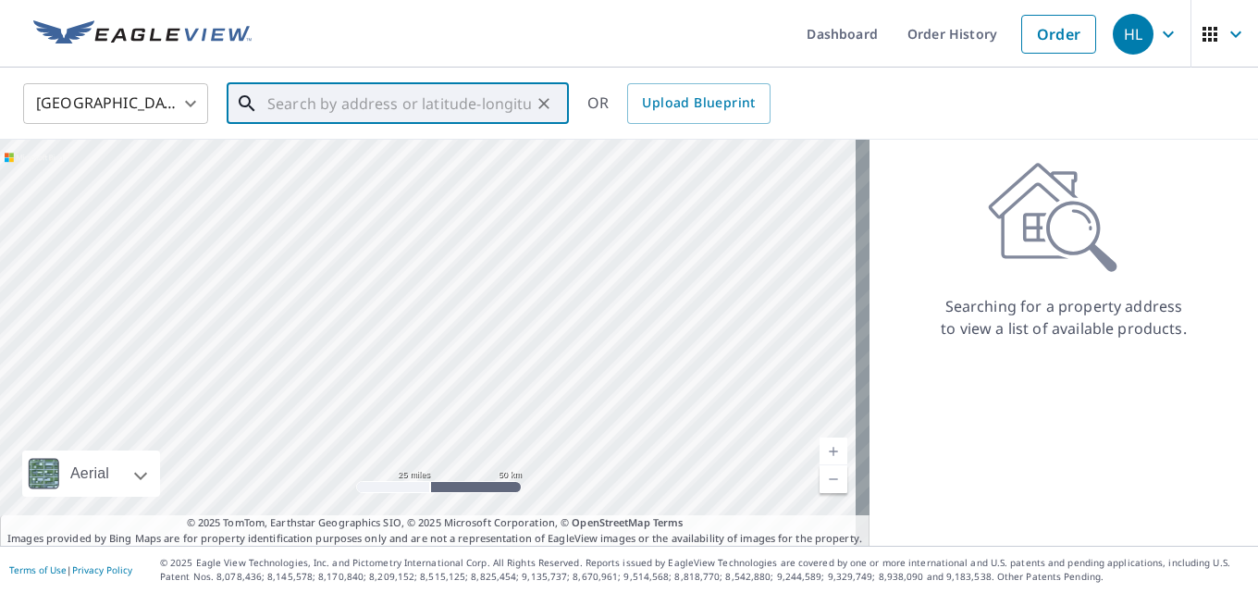
click at [326, 104] on input "text" at bounding box center [399, 104] width 264 height 52
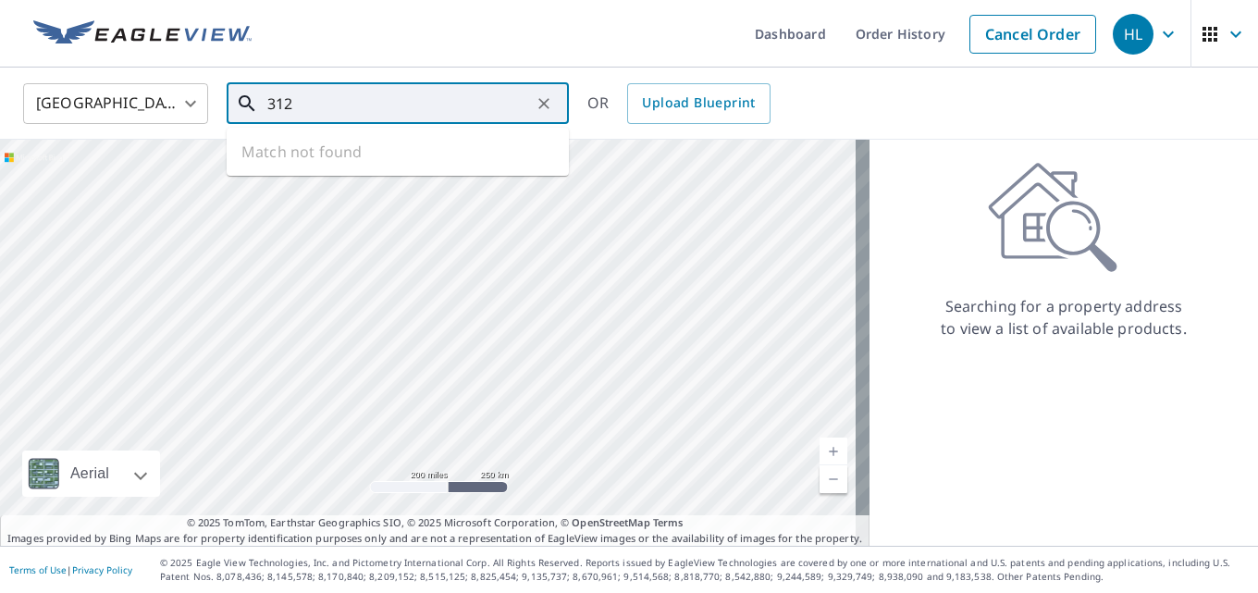
type input "3127"
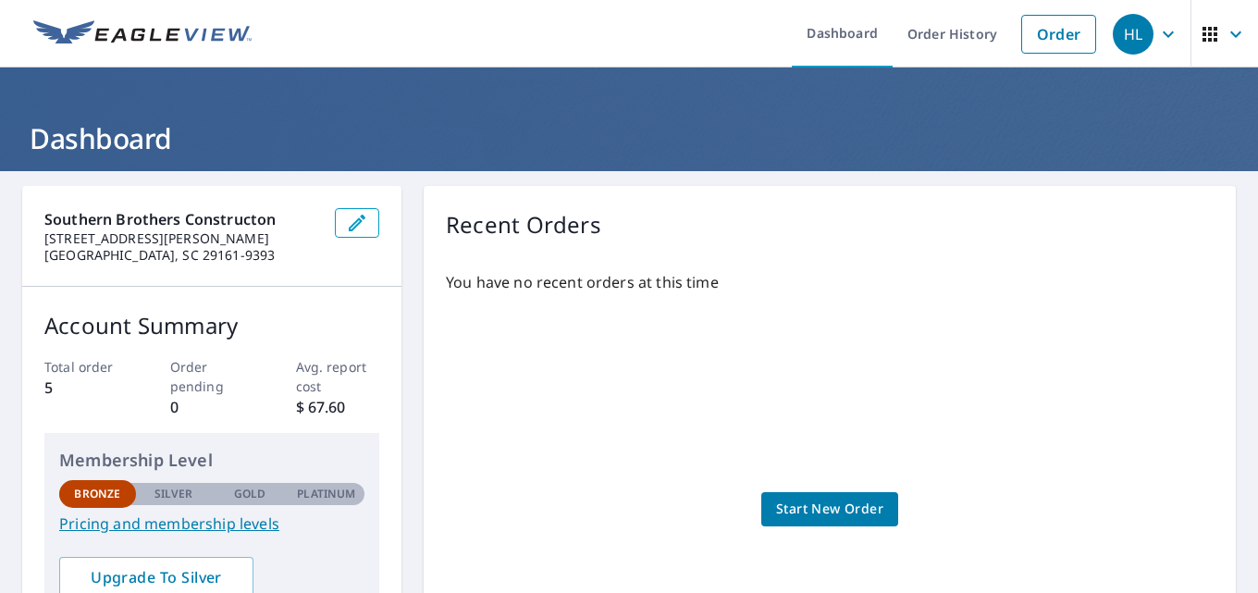
click at [841, 506] on span "Start New Order" at bounding box center [829, 509] width 107 height 23
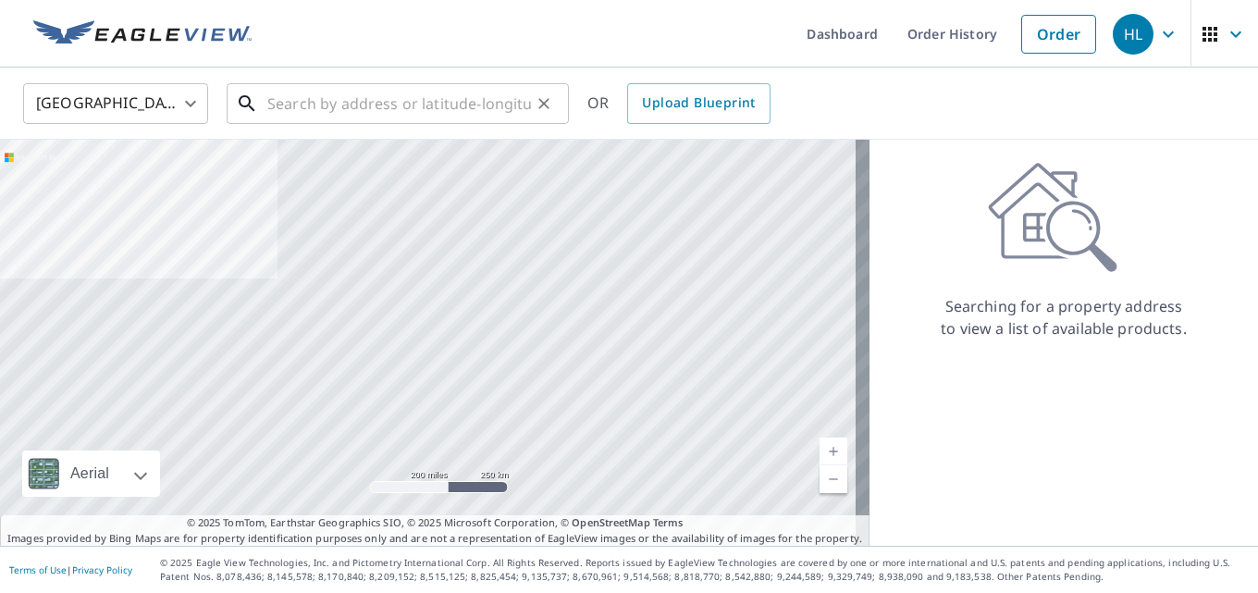
click at [301, 92] on input "text" at bounding box center [399, 104] width 264 height 52
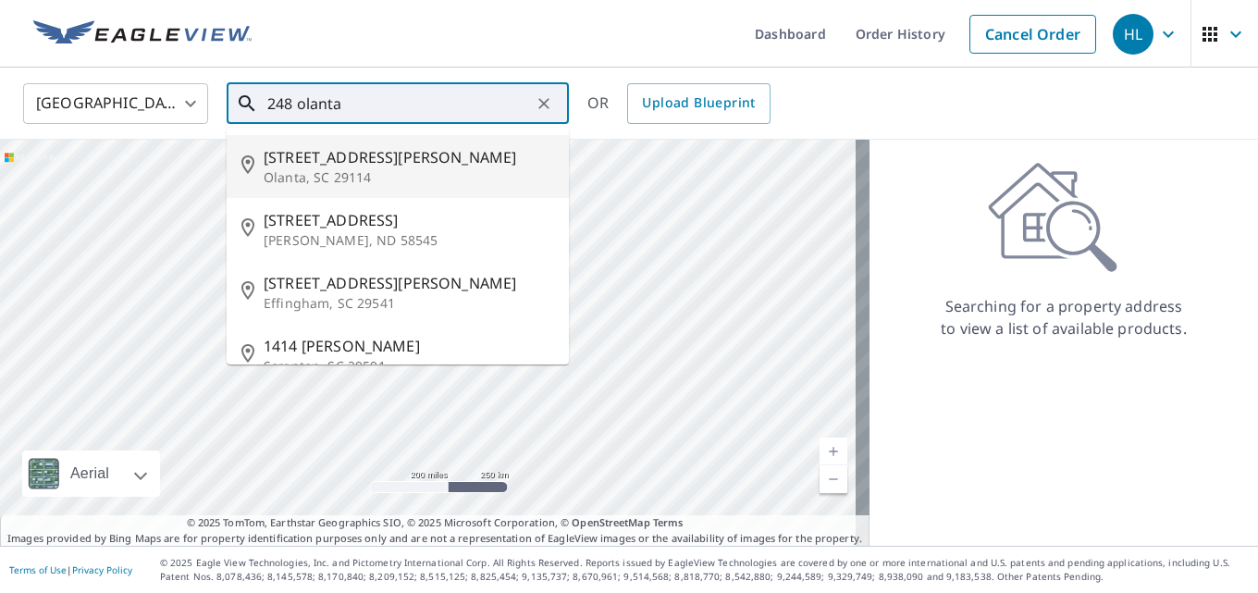
click at [316, 186] on p "Olanta, SC 29114" at bounding box center [409, 177] width 290 height 18
type input "3238 Olanta Hwy Olanta, SC 29114"
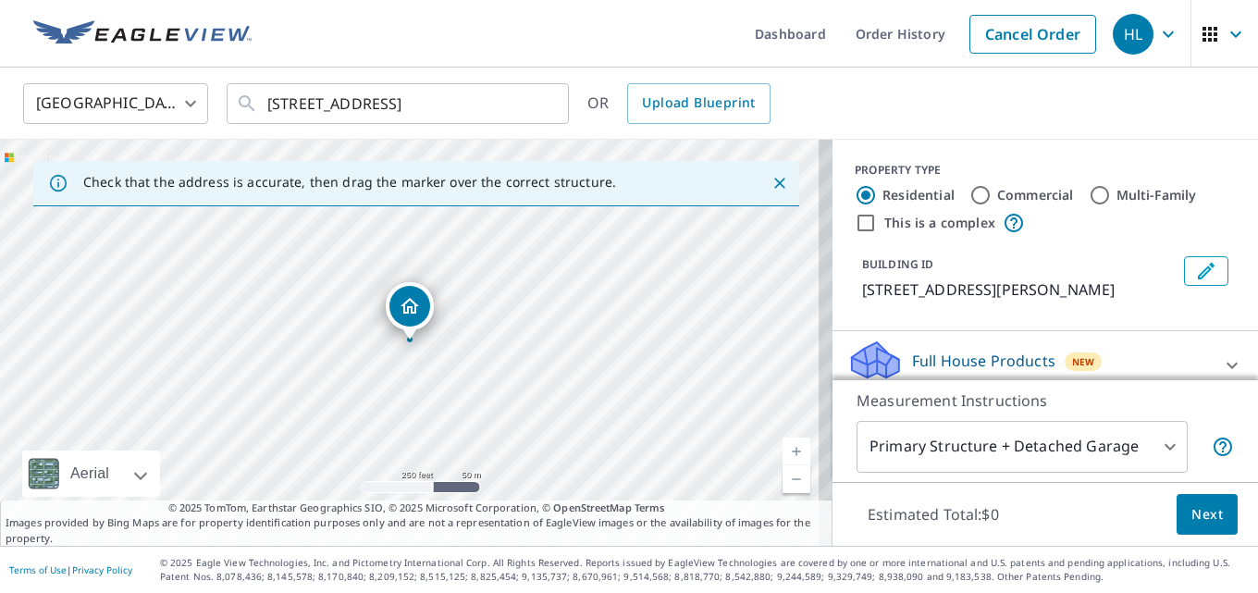
click at [1155, 447] on body "HL HL Dashboard Order History Cancel Order HL United States US ​ 3238 Olanta Hw…" at bounding box center [629, 296] width 1258 height 593
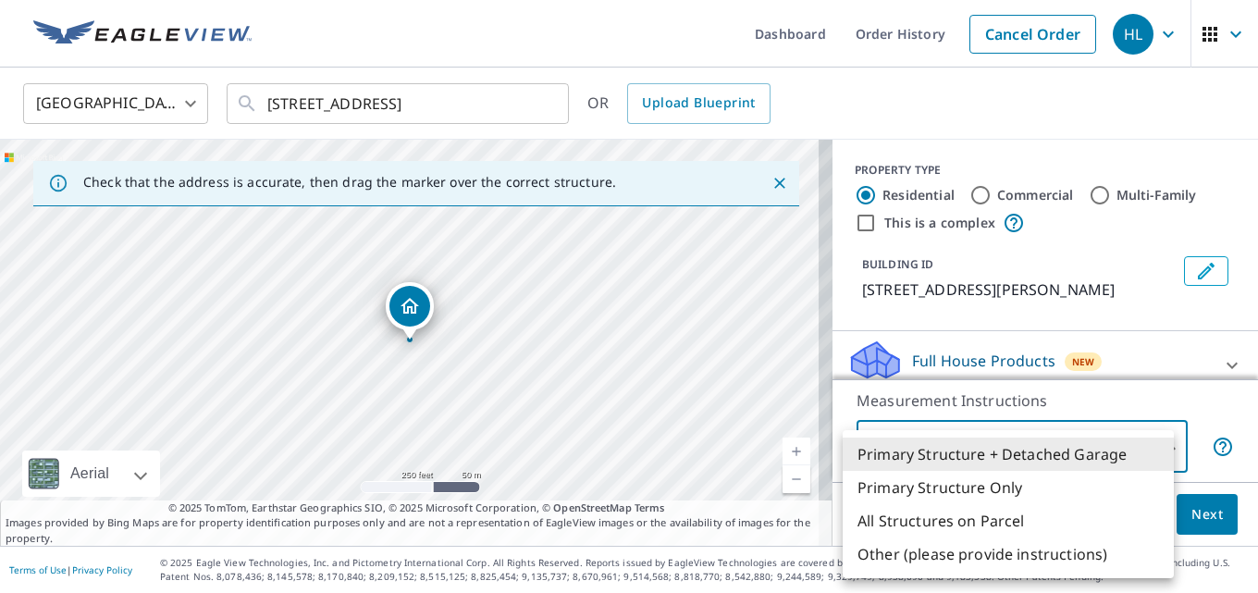
click at [1016, 484] on li "Primary Structure Only" at bounding box center [1007, 487] width 331 height 33
type input "2"
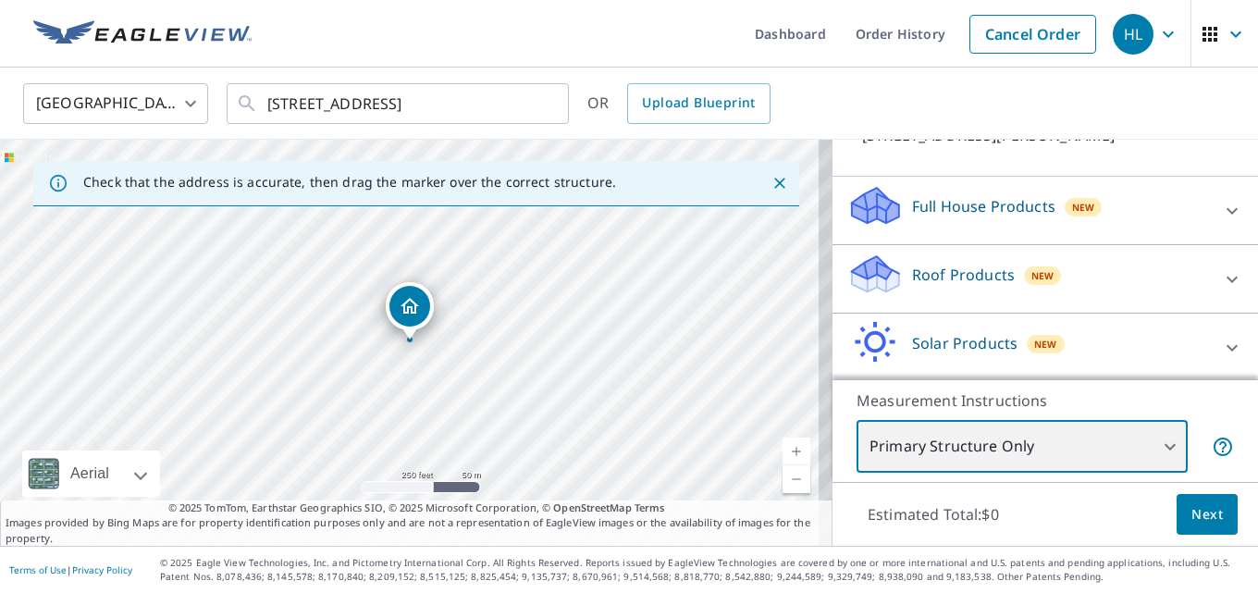
scroll to position [169, 0]
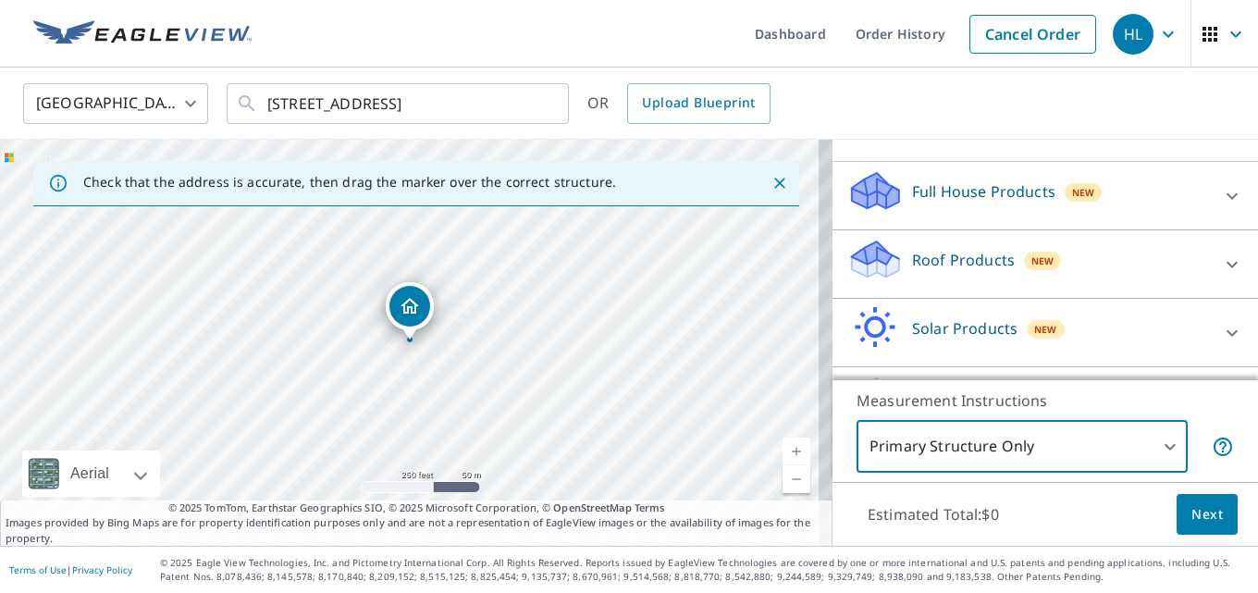
click at [946, 184] on p "Full House Products" at bounding box center [983, 191] width 143 height 22
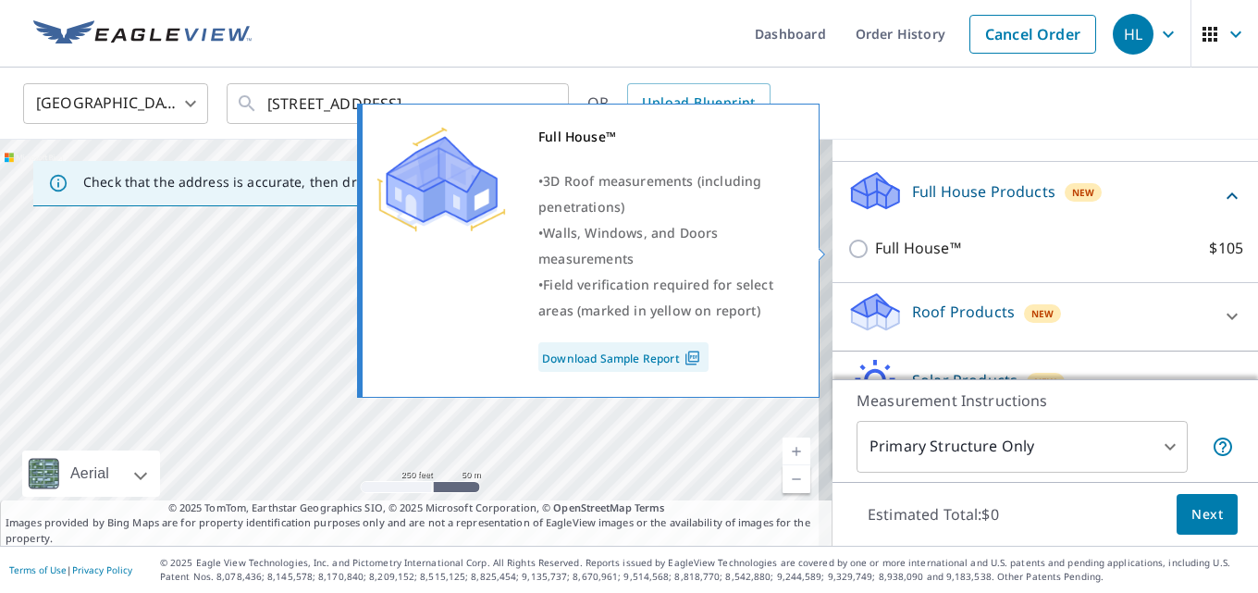
click at [850, 244] on input "Full House™ $105" at bounding box center [861, 249] width 28 height 22
checkbox input "true"
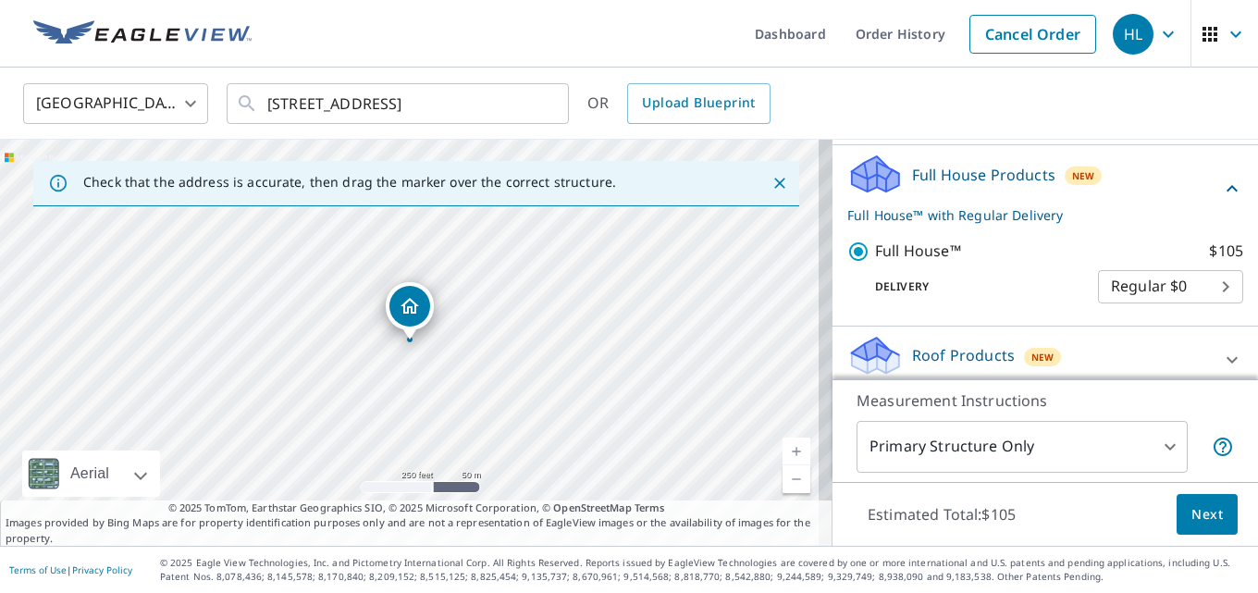
scroll to position [154, 0]
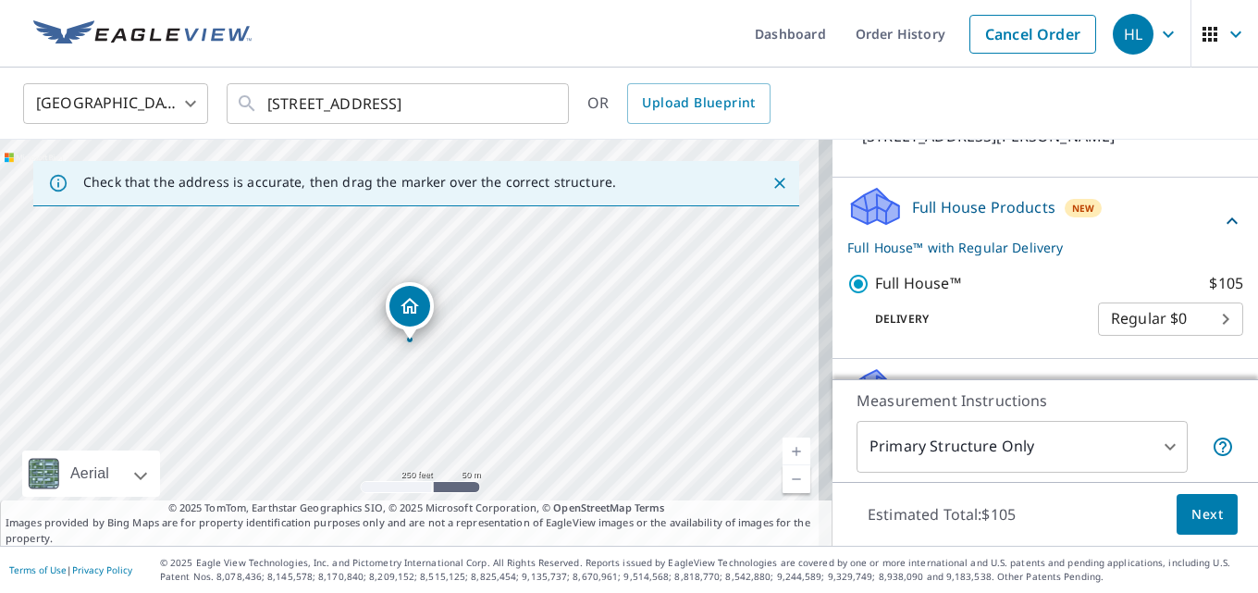
click at [608, 351] on link "Download Sample Report" at bounding box center [672, 343] width 128 height 17
click at [1147, 448] on body "HL HL Dashboard Order History Cancel Order HL United States US ​ 3238 Olanta Hw…" at bounding box center [629, 296] width 1258 height 593
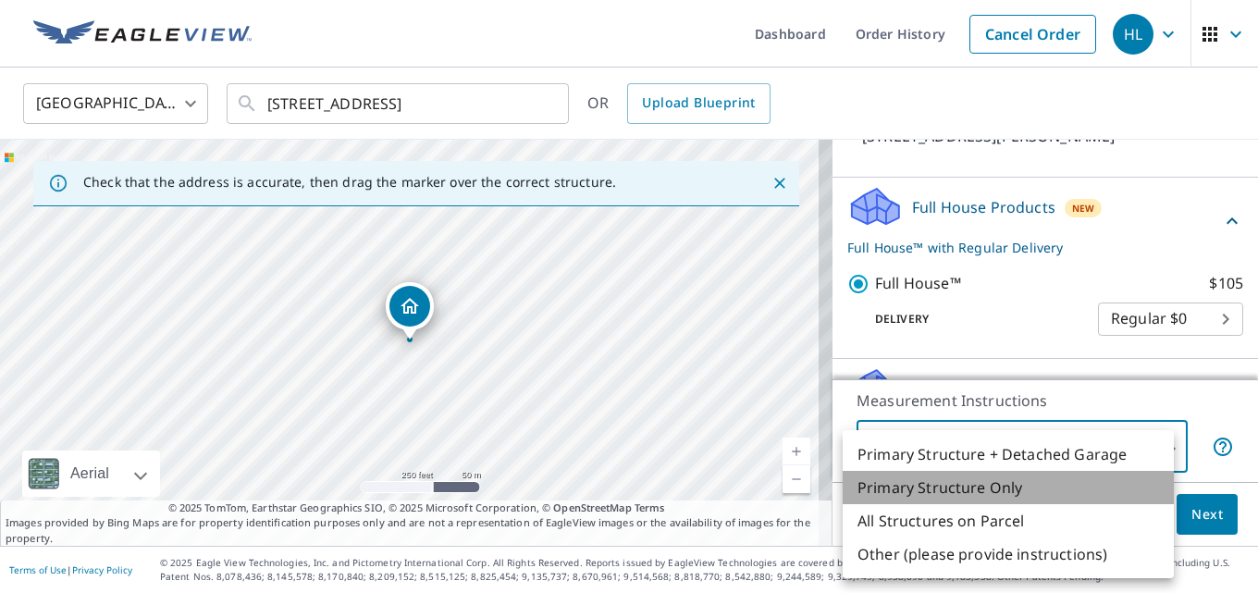
click at [935, 494] on li "Primary Structure Only" at bounding box center [1007, 487] width 331 height 33
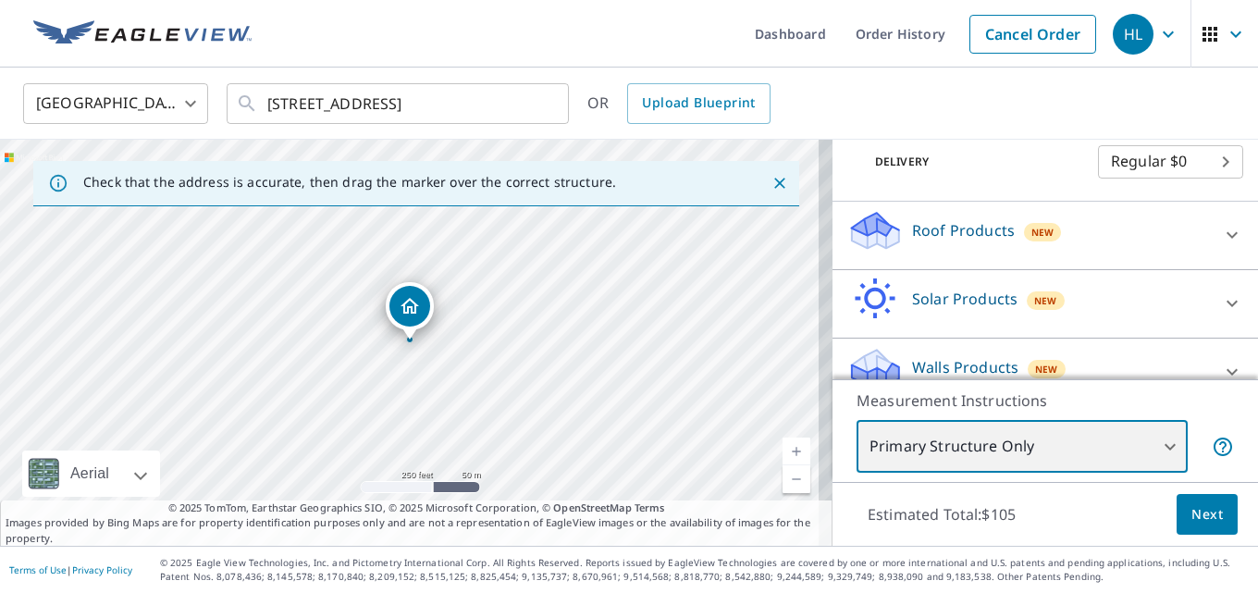
scroll to position [338, 0]
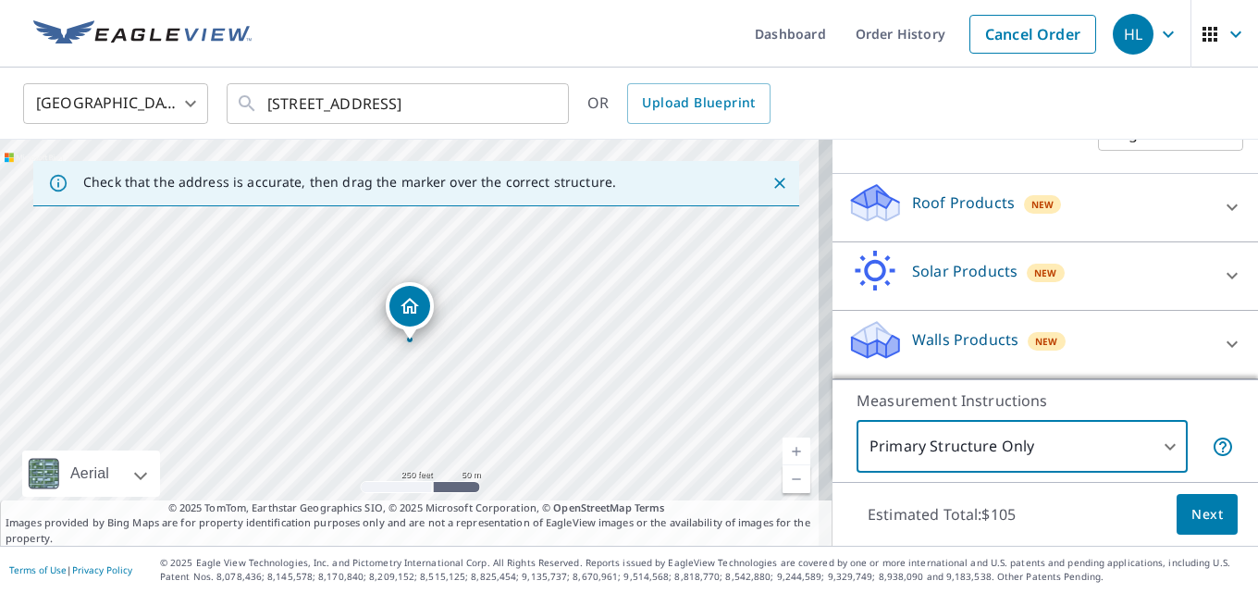
click at [1210, 357] on div at bounding box center [1232, 344] width 44 height 44
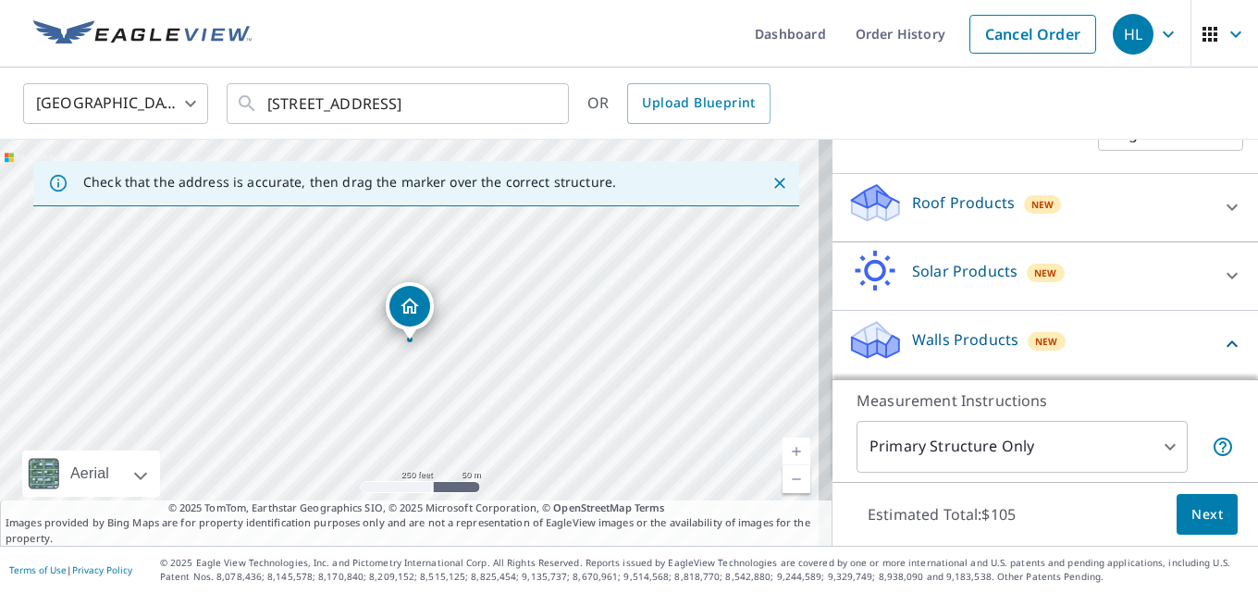
click at [1221, 347] on icon at bounding box center [1232, 344] width 22 height 22
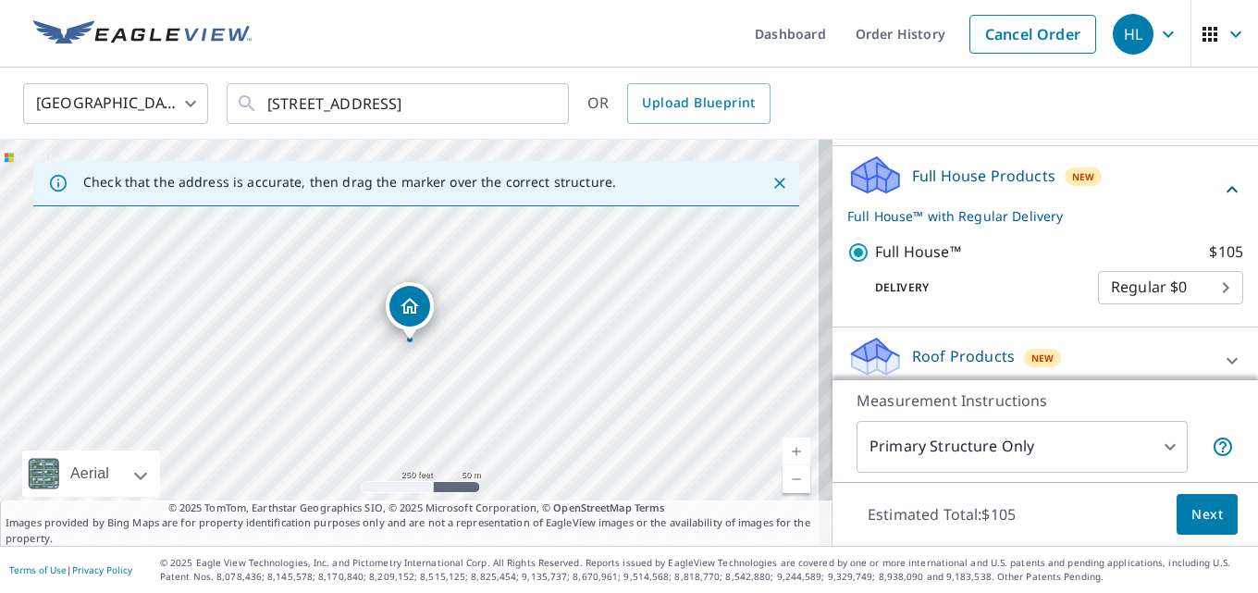
scroll to position [443, 0]
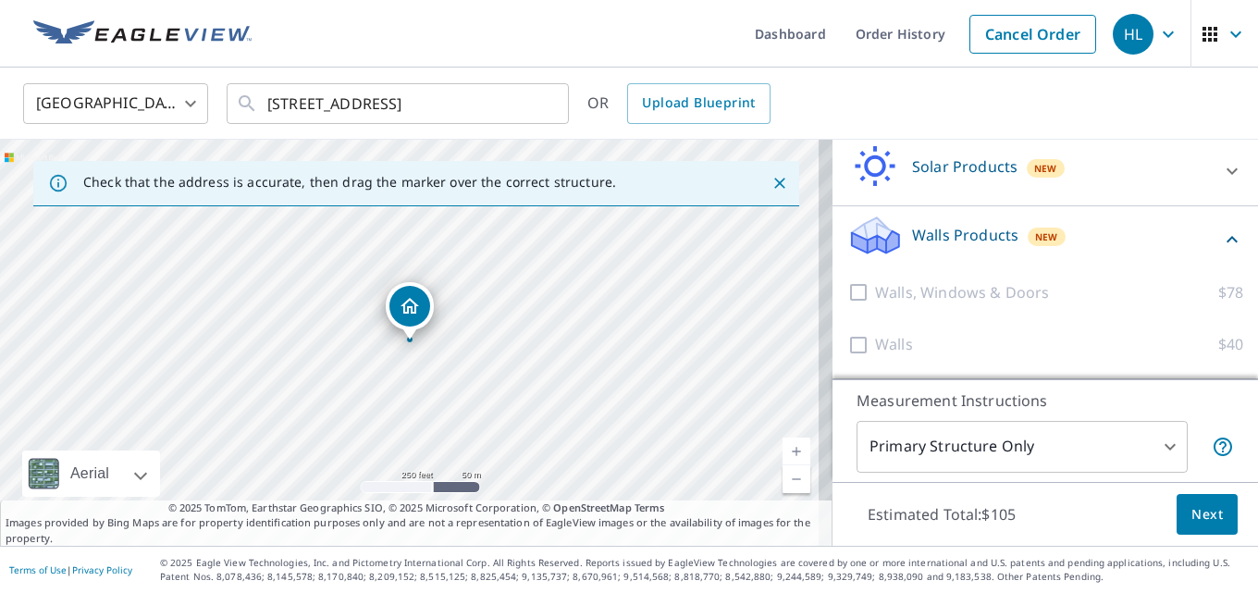
click at [1191, 514] on span "Next" at bounding box center [1206, 514] width 31 height 23
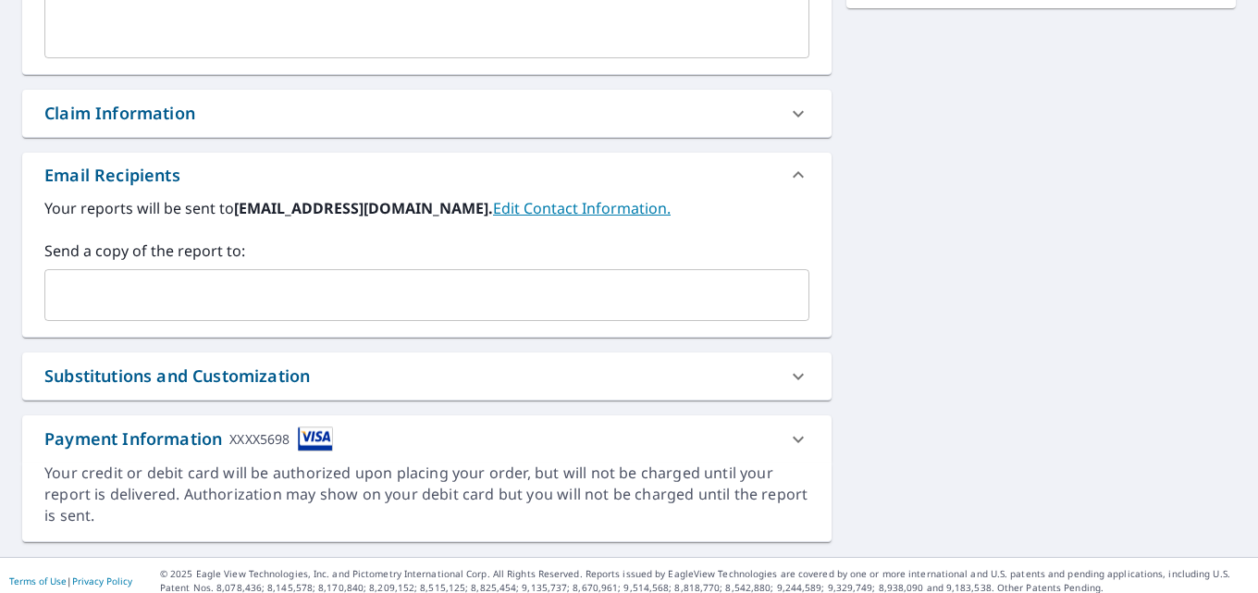
scroll to position [593, 0]
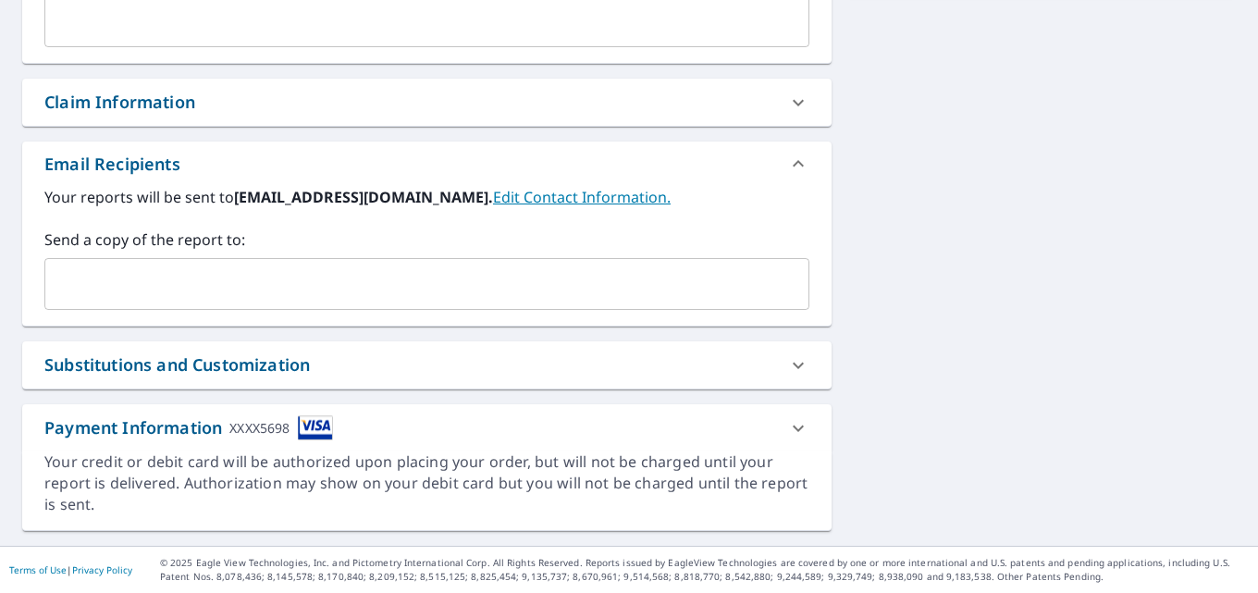
click at [704, 438] on div "Payment Information XXXX5698" at bounding box center [409, 427] width 731 height 25
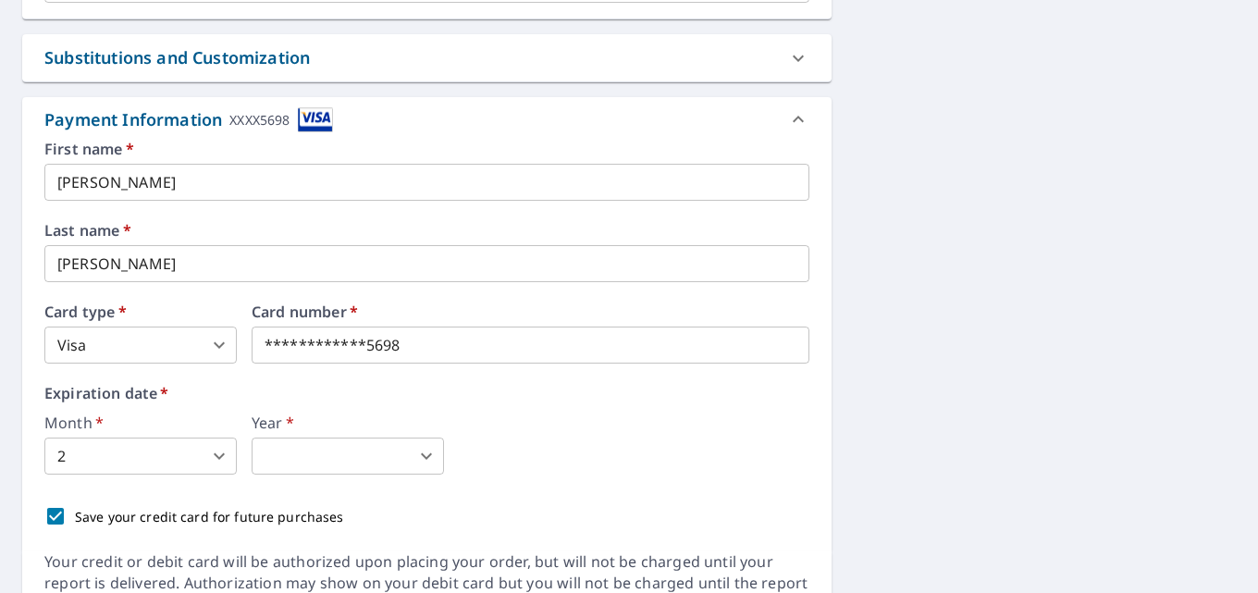
scroll to position [963, 0]
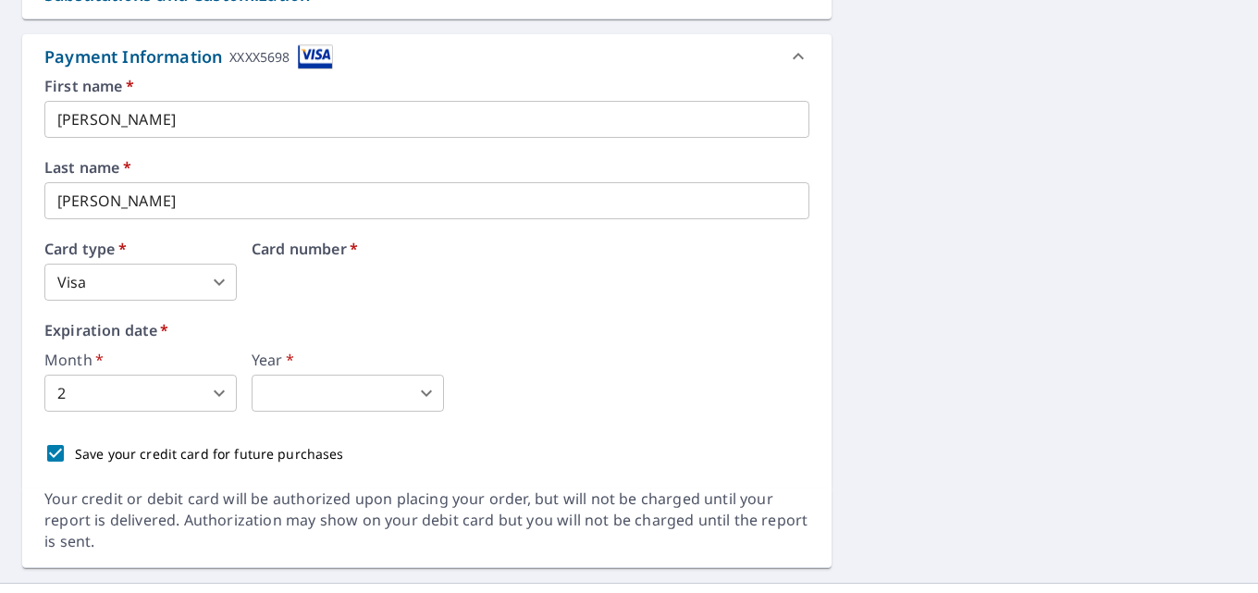
drag, startPoint x: 495, startPoint y: 294, endPoint x: 178, endPoint y: 279, distance: 317.5
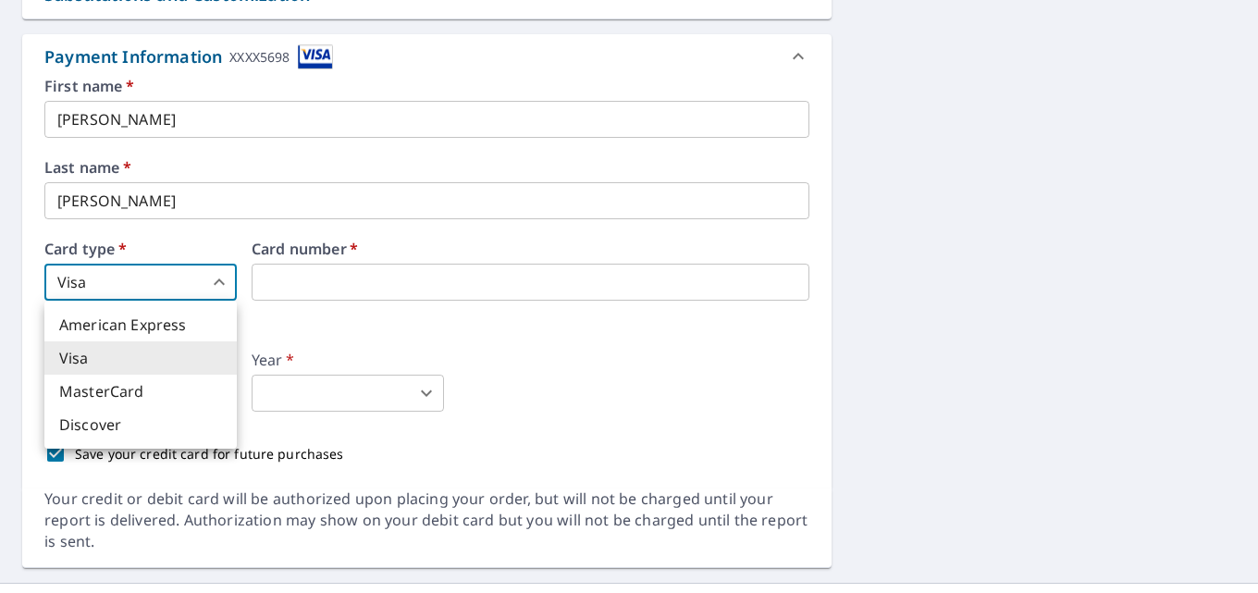
click at [206, 280] on body "HL HL Dashboard Order History Cancel Order HL Dashboard / Finalize Order Finali…" at bounding box center [629, 296] width 1258 height 593
click at [350, 276] on div at bounding box center [629, 296] width 1258 height 593
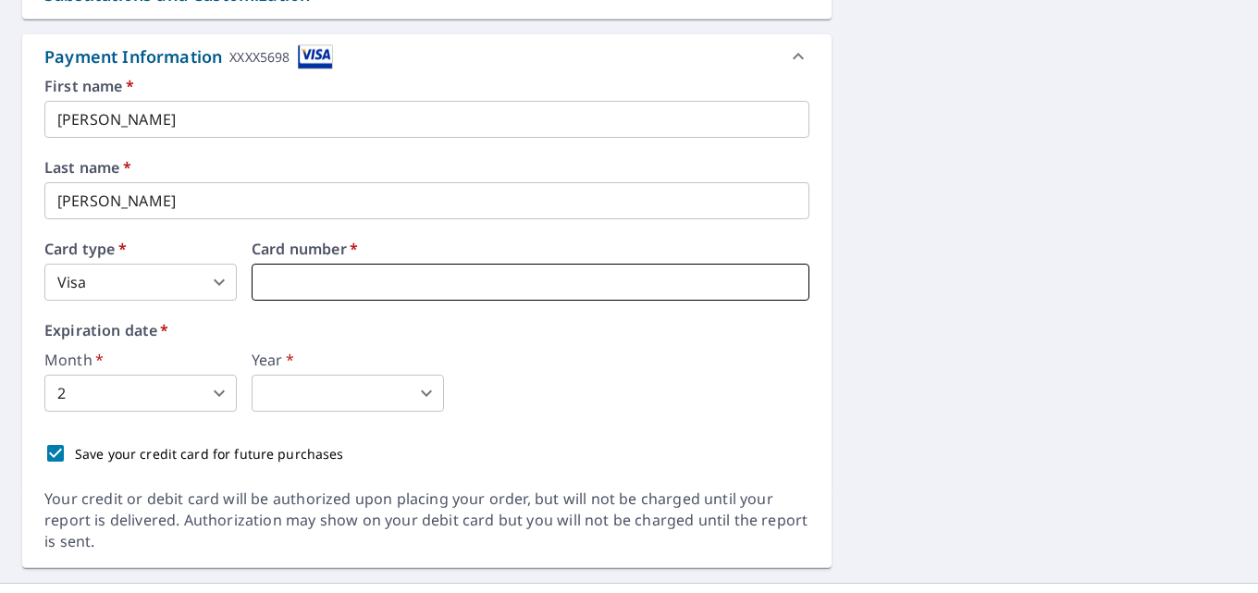
drag, startPoint x: 349, startPoint y: 275, endPoint x: 299, endPoint y: 269, distance: 50.2
click at [299, 269] on iframe at bounding box center [531, 282] width 558 height 37
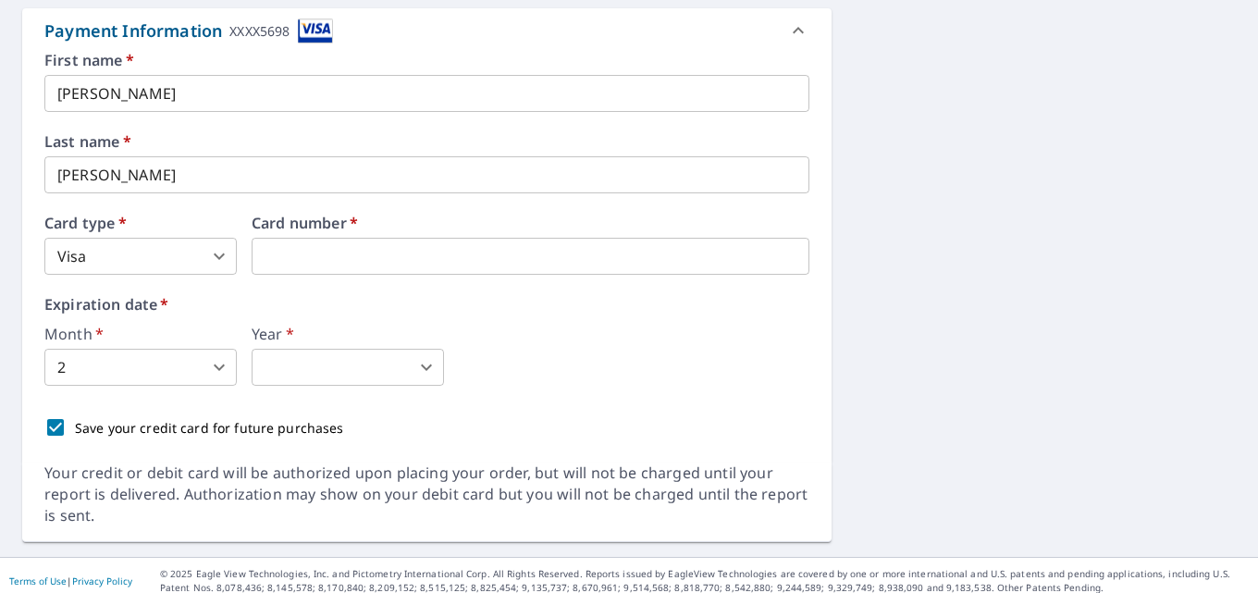
scroll to position [1000, 0]
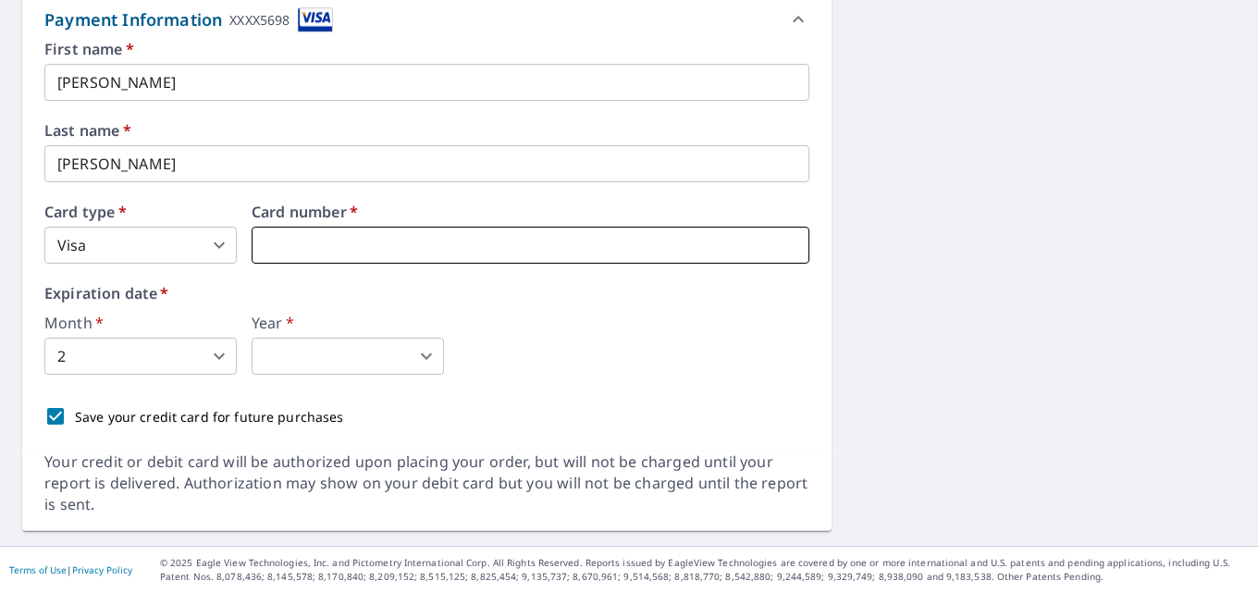
click at [436, 234] on iframe at bounding box center [531, 245] width 558 height 37
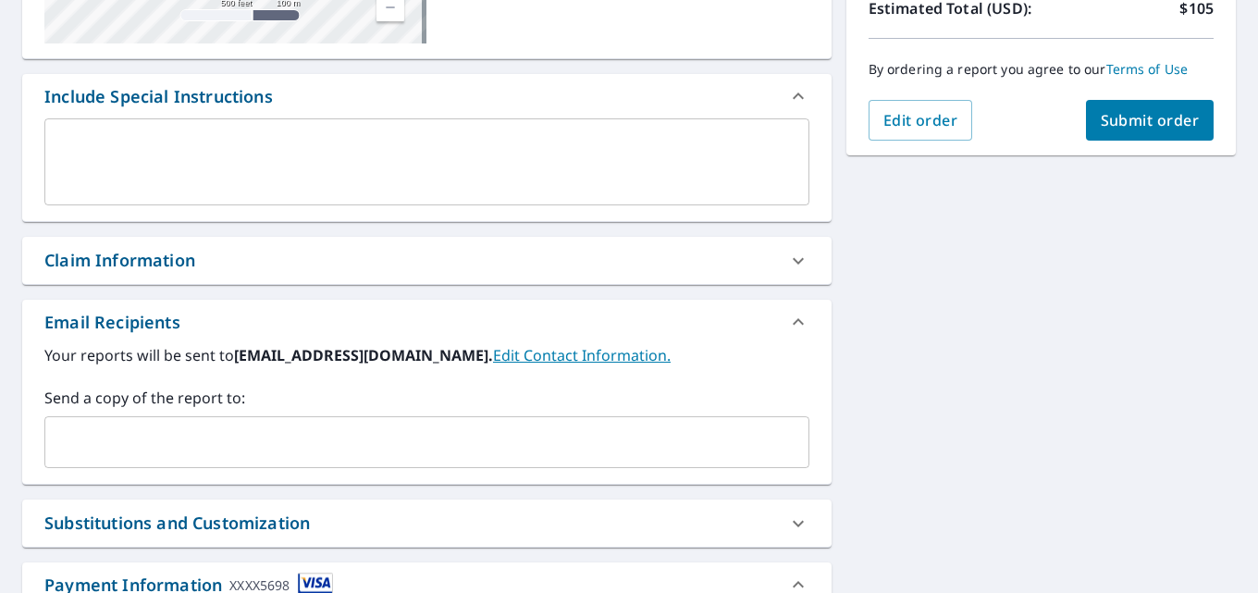
scroll to position [462, 0]
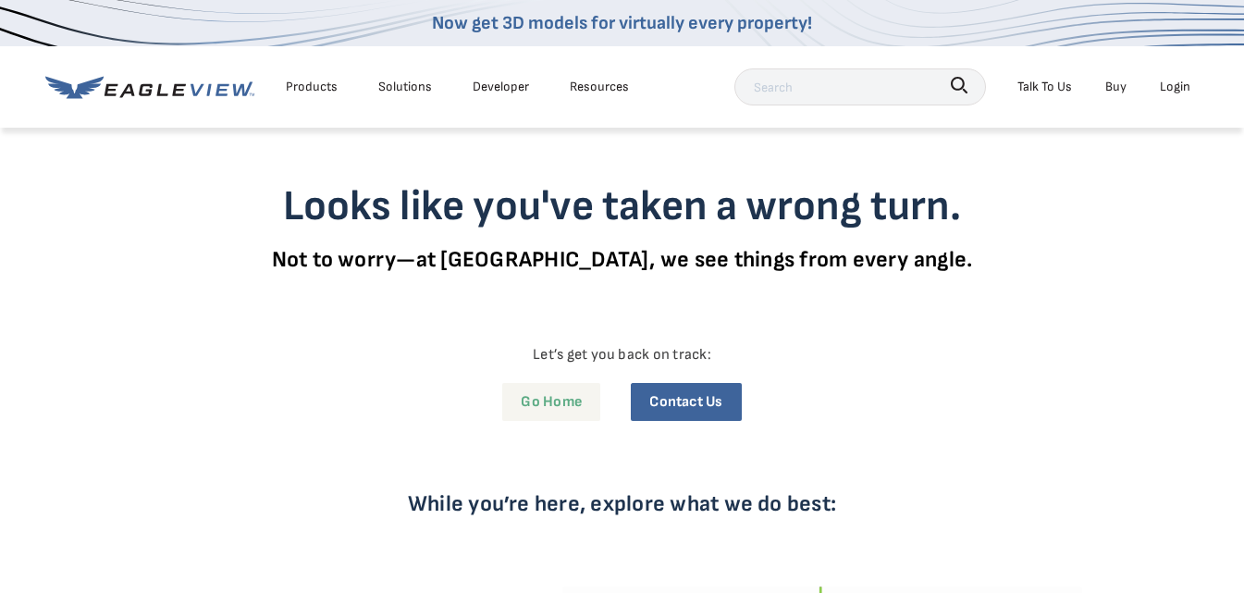
click at [541, 399] on link "Go Home" at bounding box center [551, 402] width 98 height 38
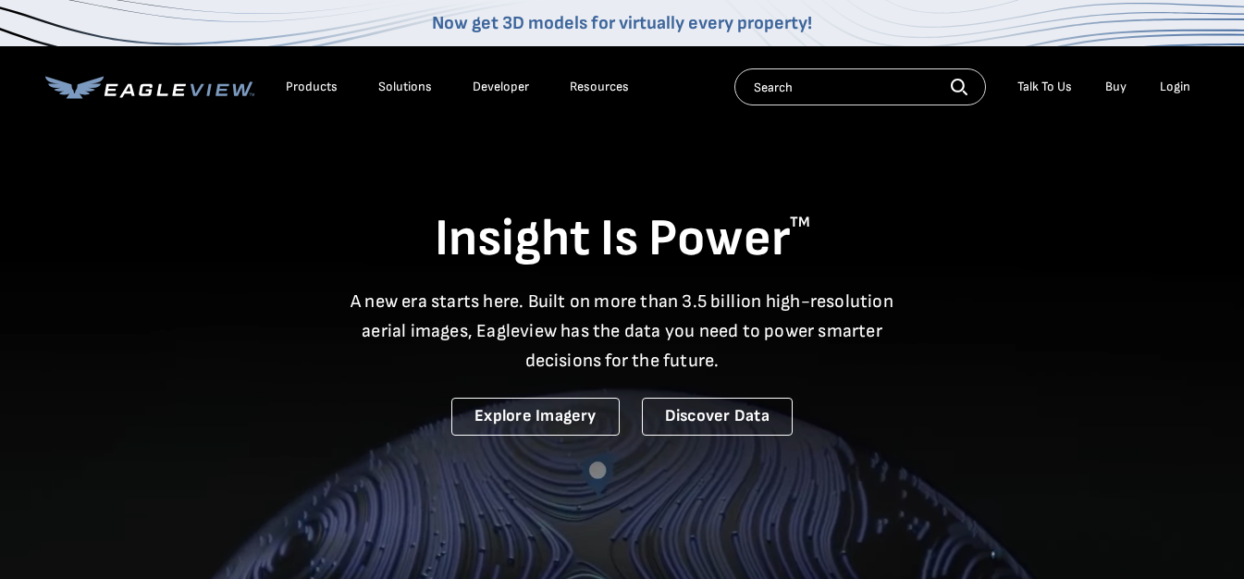
click at [903, 85] on input "text" at bounding box center [860, 86] width 252 height 37
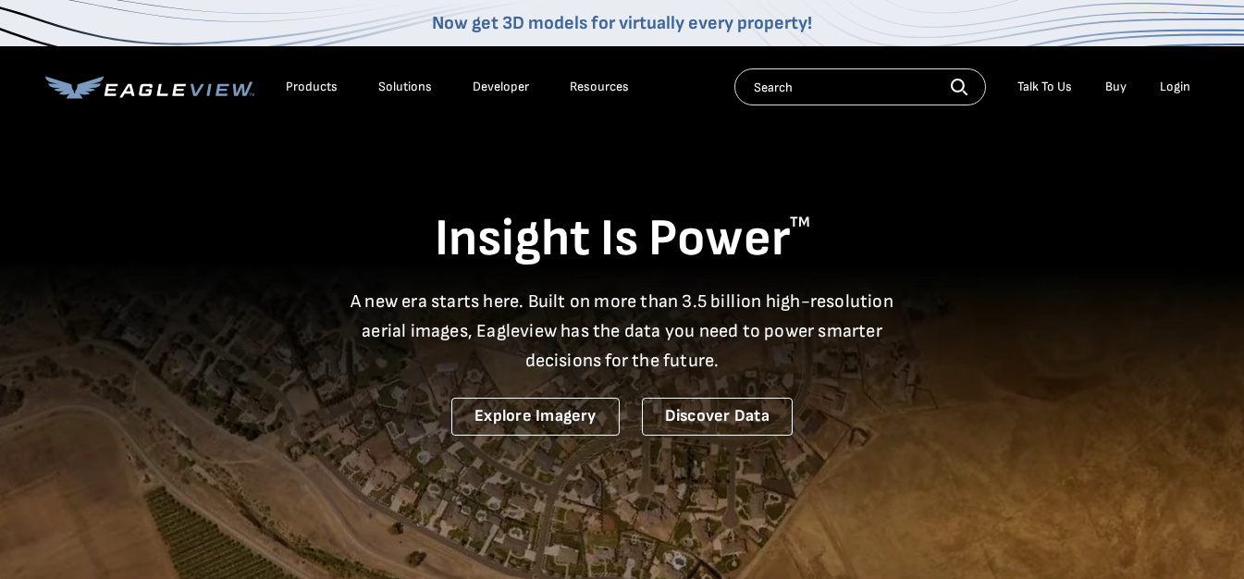
click at [404, 84] on div "Solutions" at bounding box center [405, 87] width 54 height 17
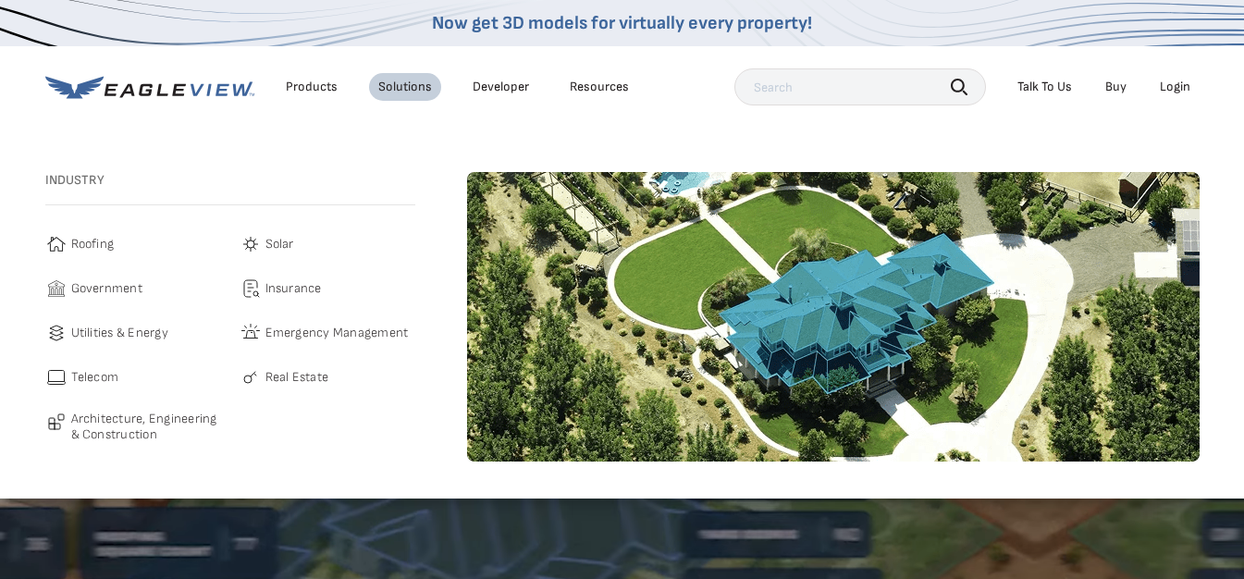
click at [103, 248] on span "Roofing" at bounding box center [92, 244] width 43 height 22
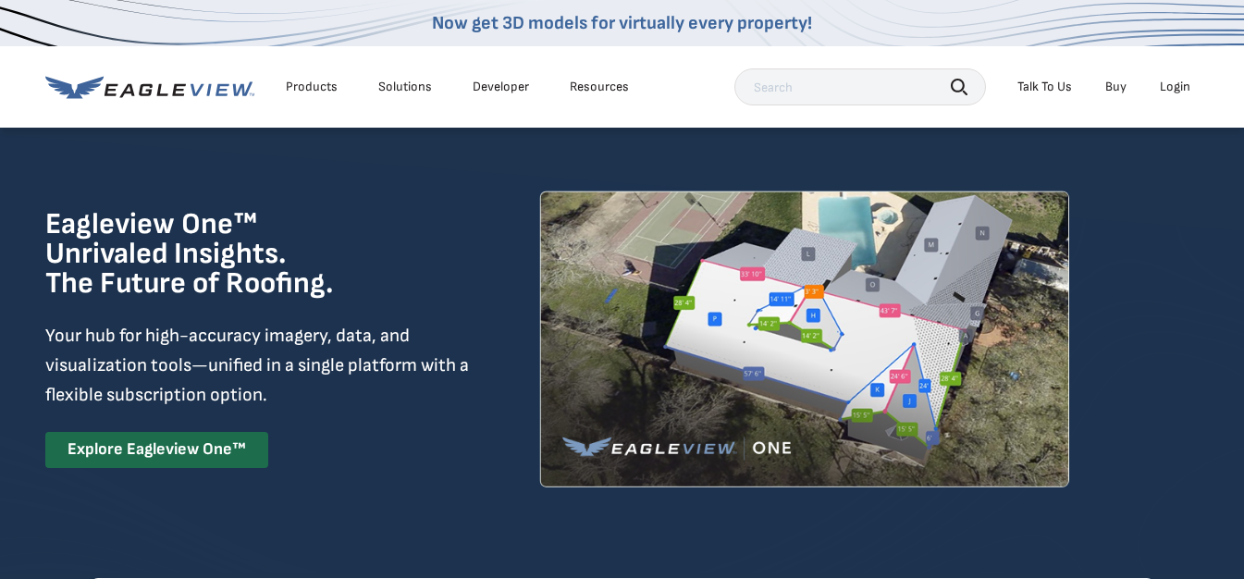
click at [327, 91] on div "Products" at bounding box center [312, 87] width 52 height 17
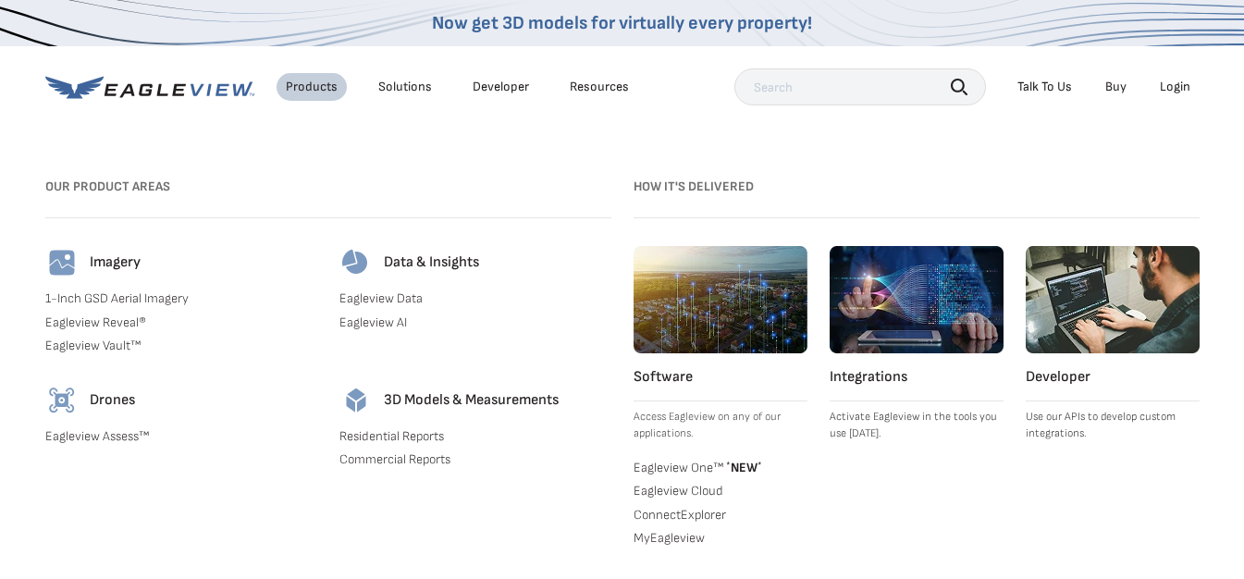
click at [419, 82] on div "Solutions" at bounding box center [405, 87] width 54 height 17
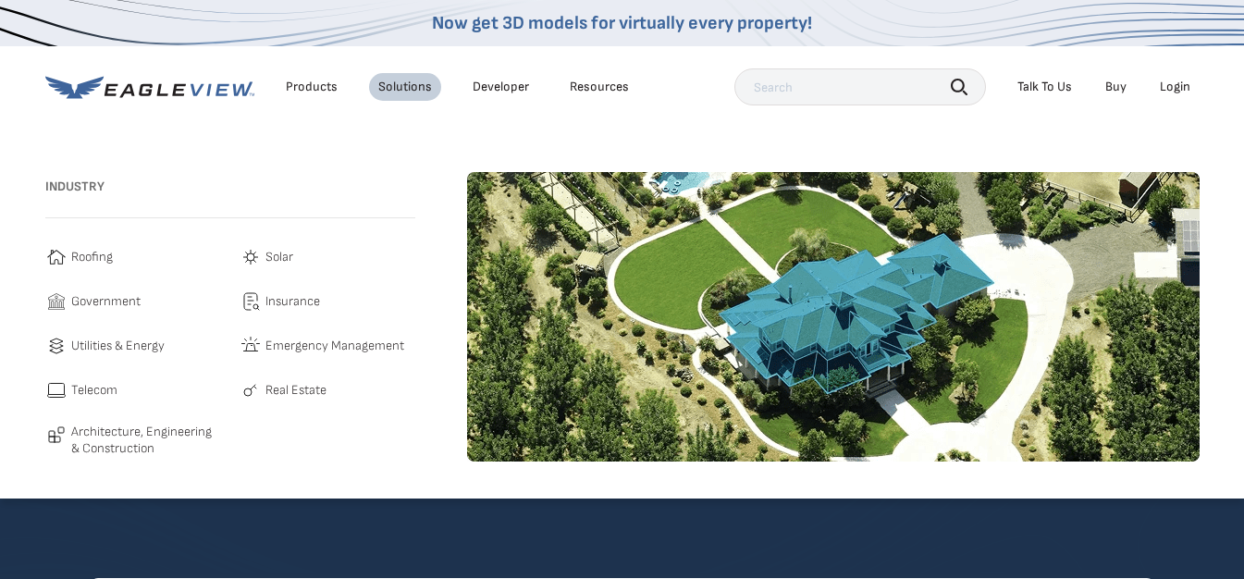
click at [72, 264] on span "Roofing" at bounding box center [92, 257] width 42 height 22
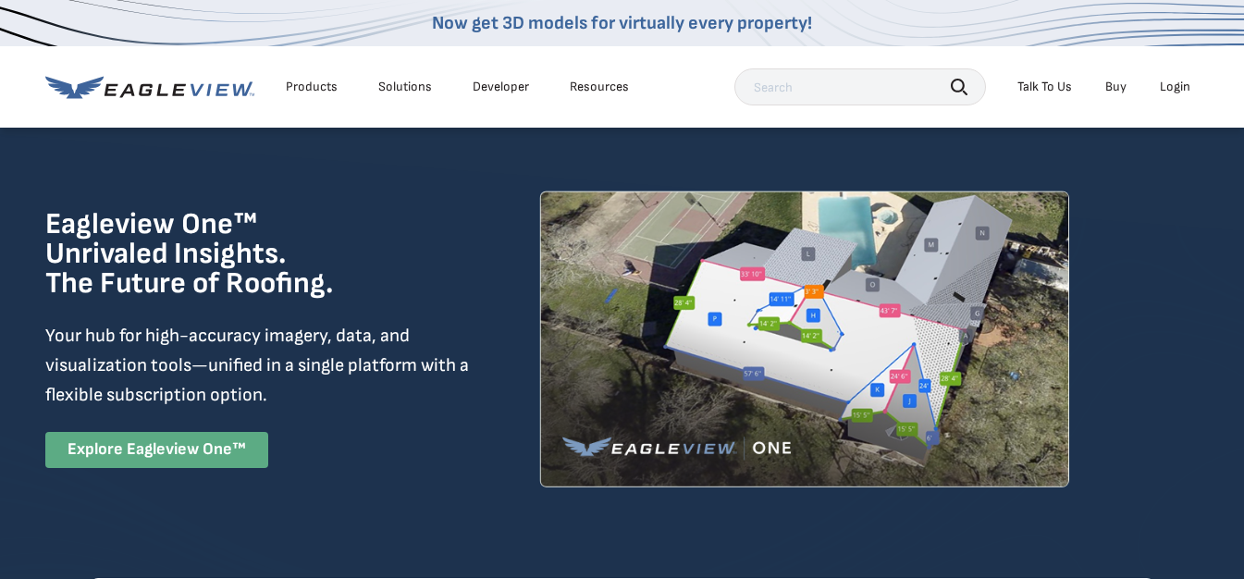
click at [153, 458] on link "Explore Eagleview One™" at bounding box center [156, 450] width 223 height 36
